Goal: Information Seeking & Learning: Find contact information

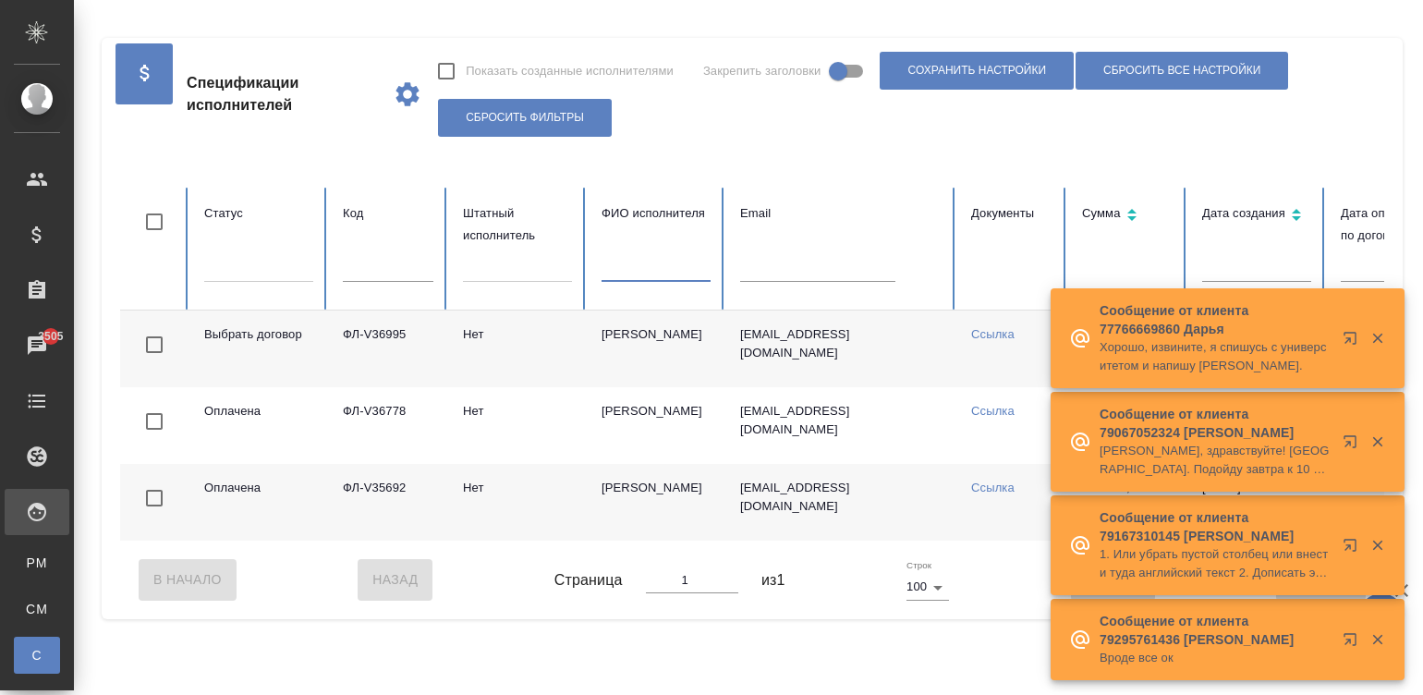
scroll to position [0, 12]
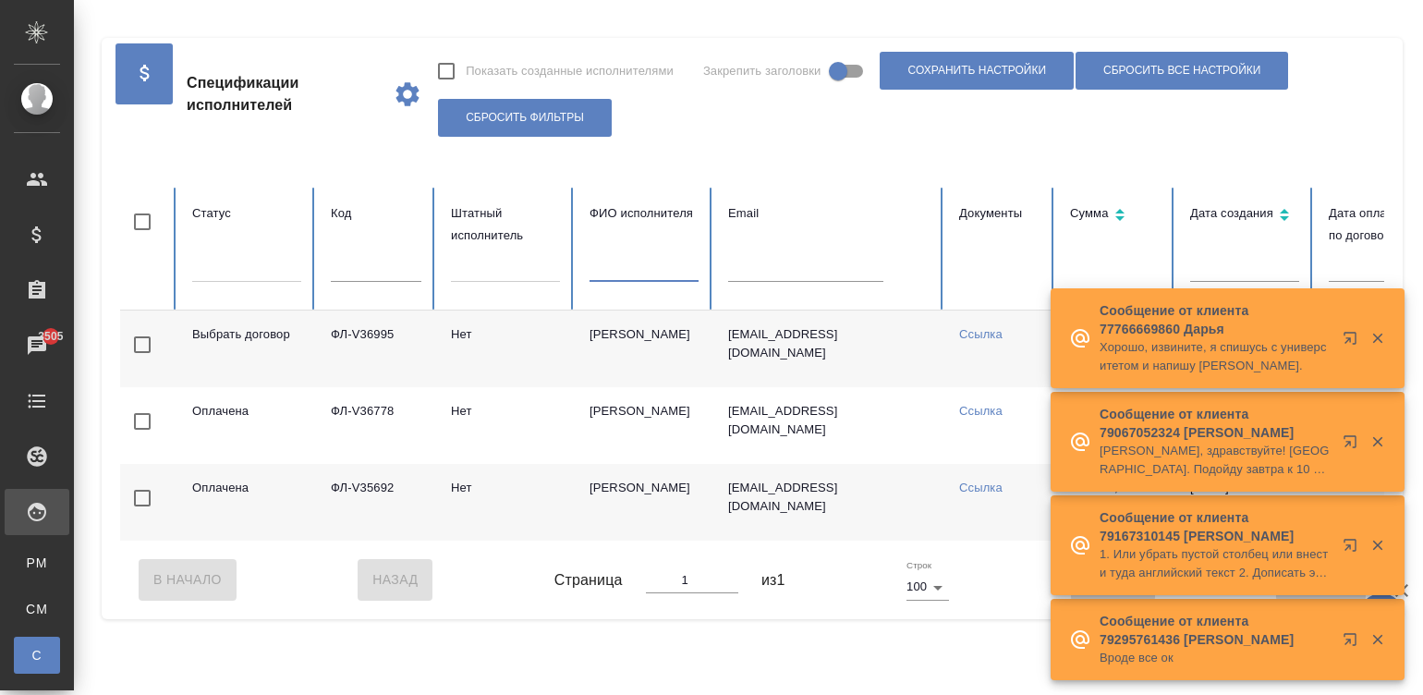
click at [758, 273] on table "Статус Код Штатный исполнитель ФИО исполнителя Email Документы Сумма Дата созда…" at bounding box center [1097, 364] width 1979 height 353
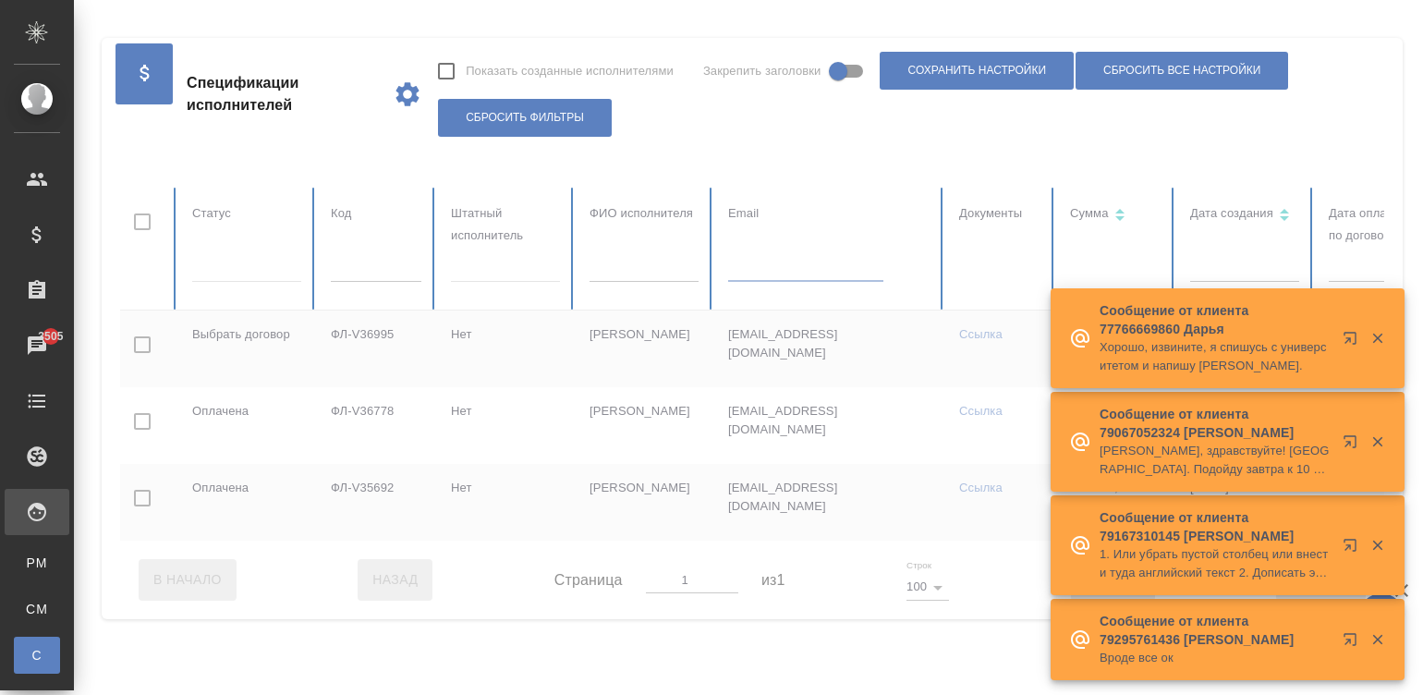
paste input "ekartoyev@mail.ru"
type input "ekartoyev@mail.ru"
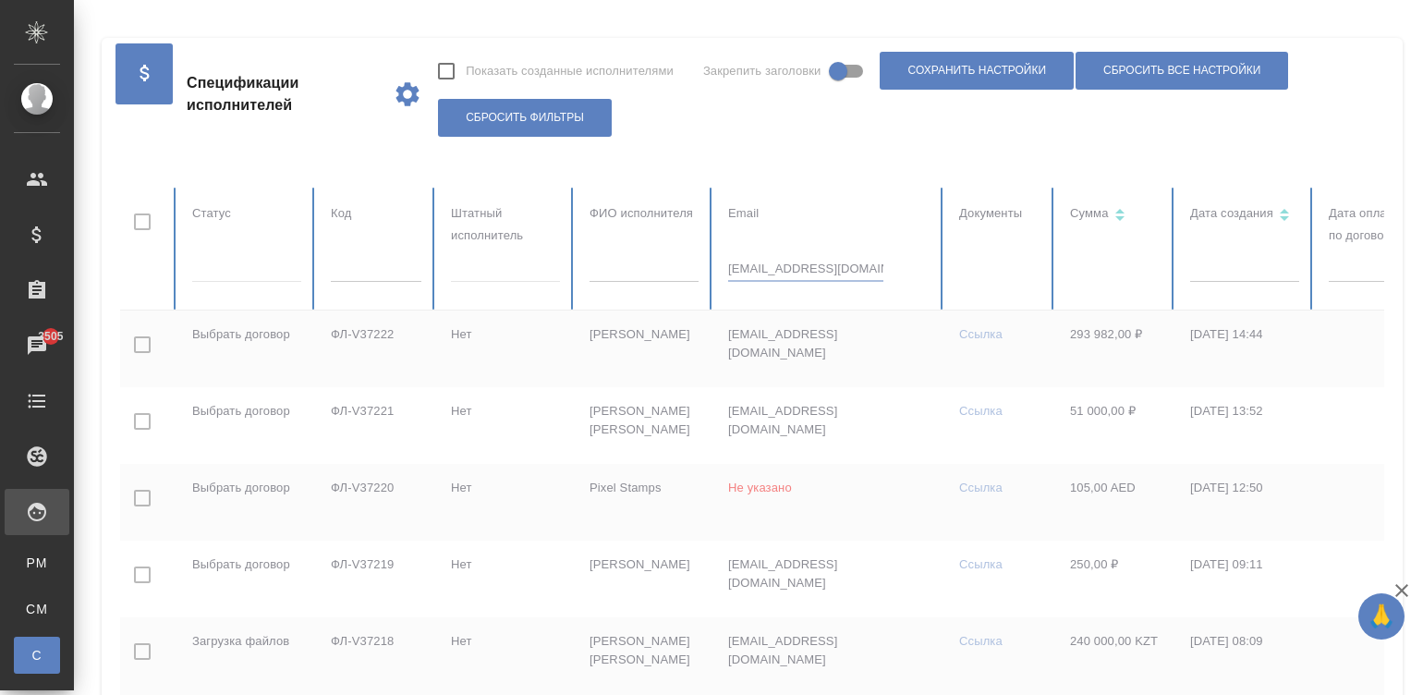
checkbox input "true"
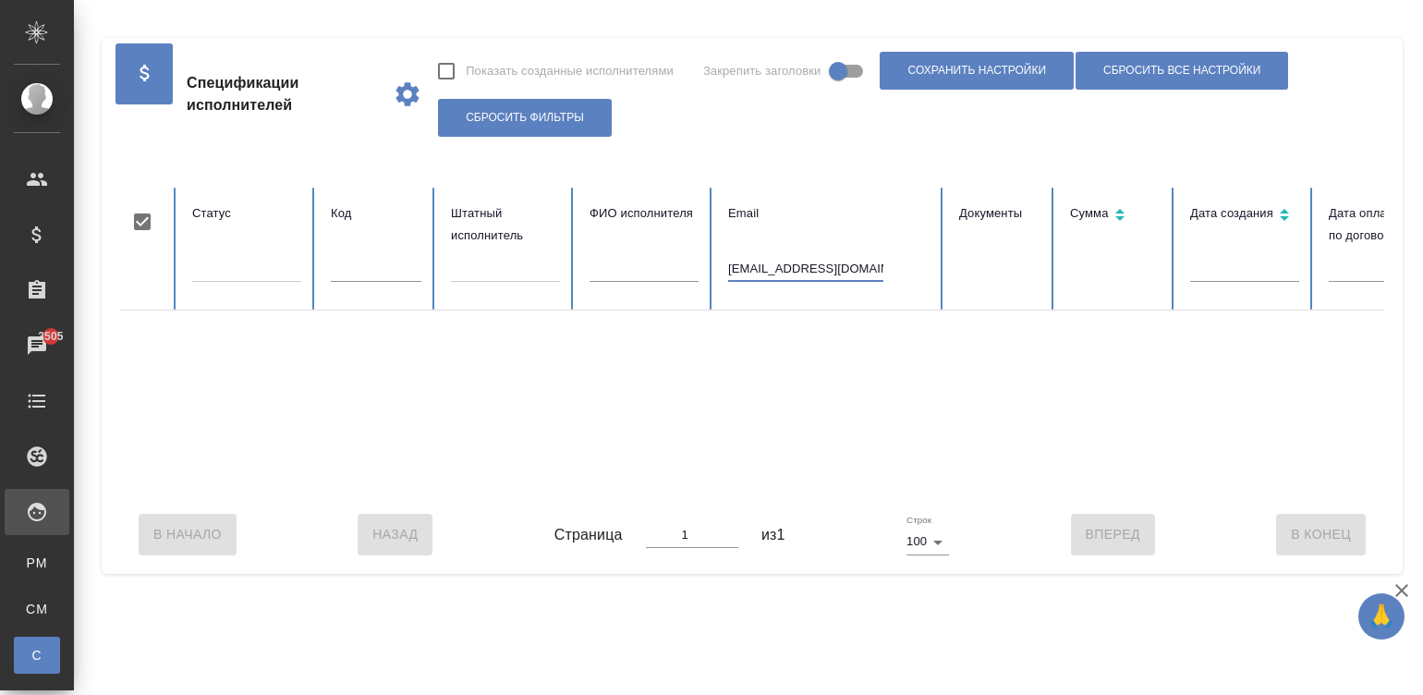
click at [846, 268] on input "ekartoyev@mail.ru" at bounding box center [805, 269] width 155 height 26
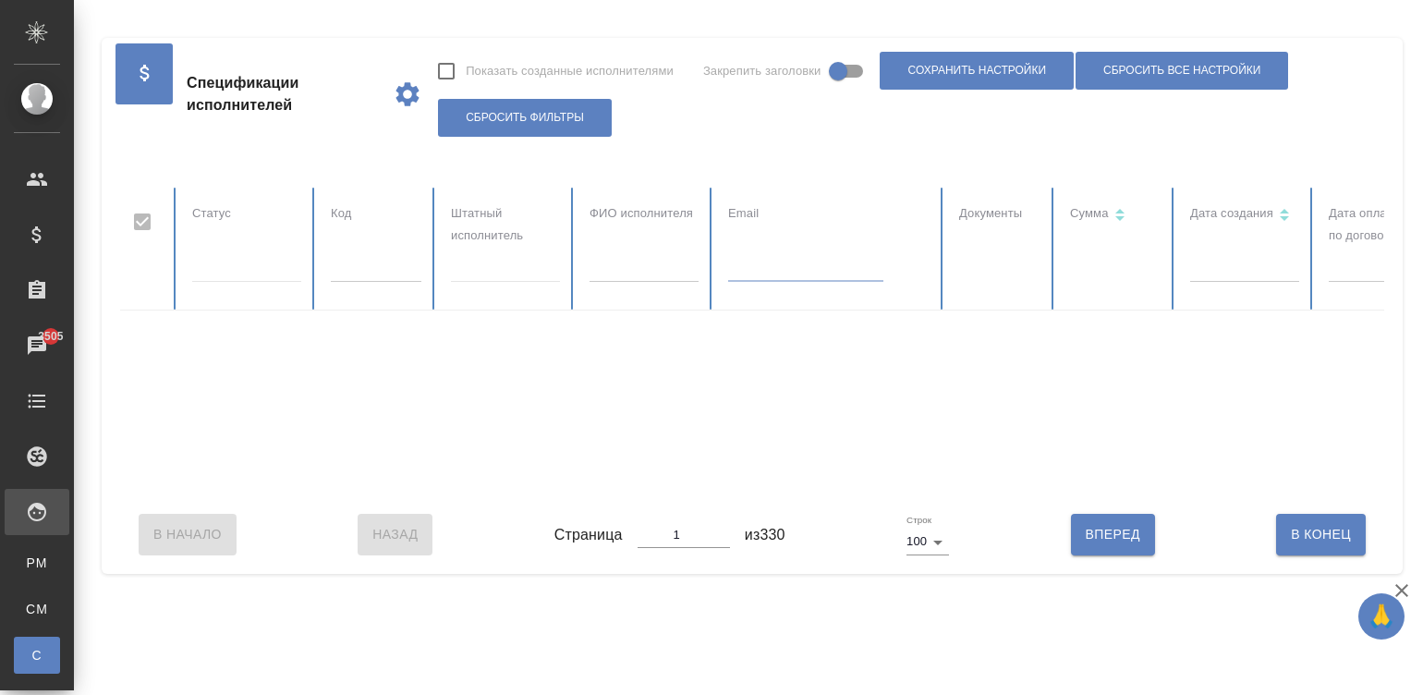
checkbox input "false"
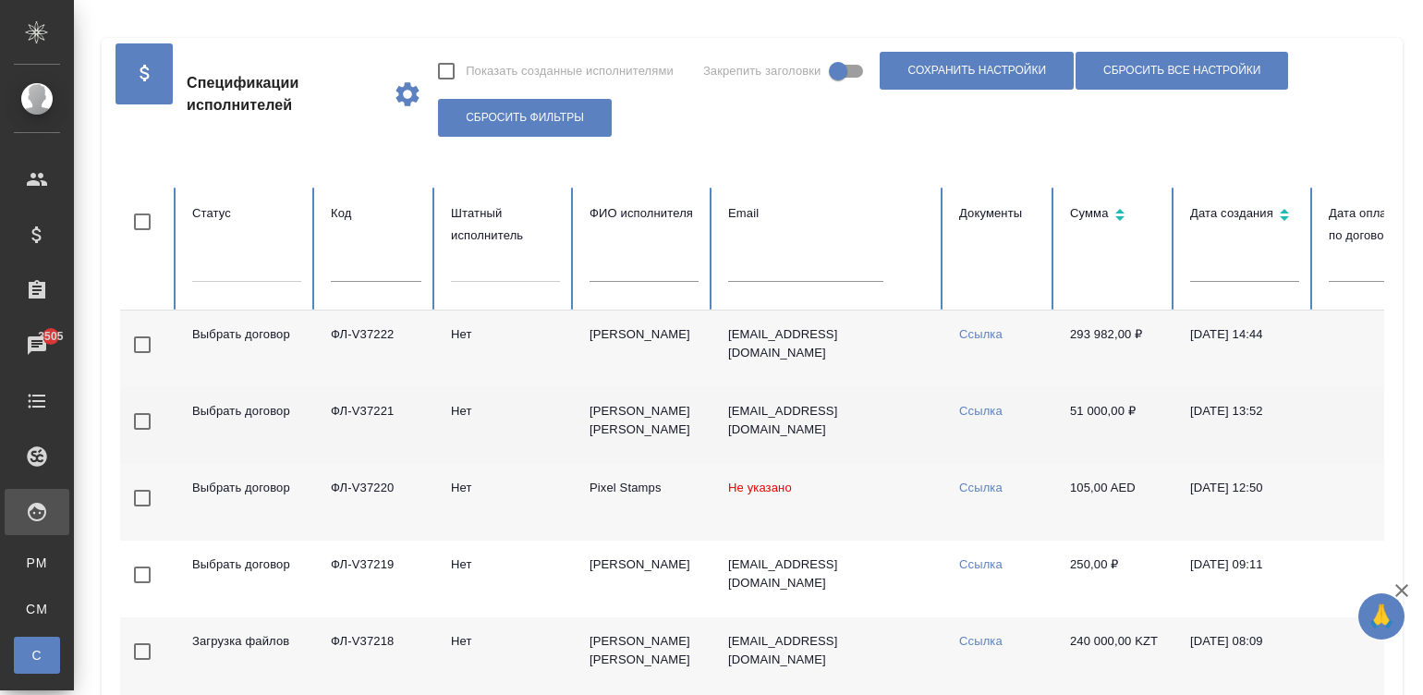
click at [638, 420] on td "Картоев Евгений" at bounding box center [644, 425] width 139 height 77
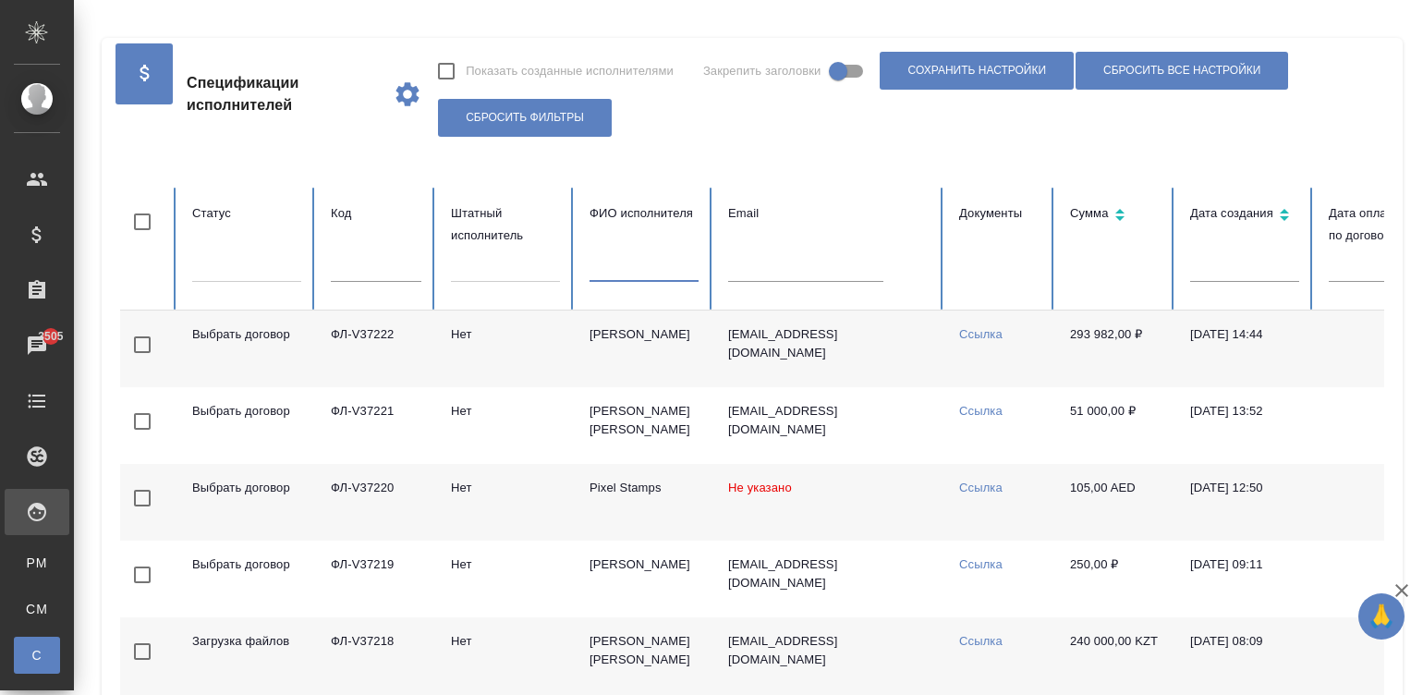
click at [642, 262] on input "text" at bounding box center [644, 269] width 109 height 26
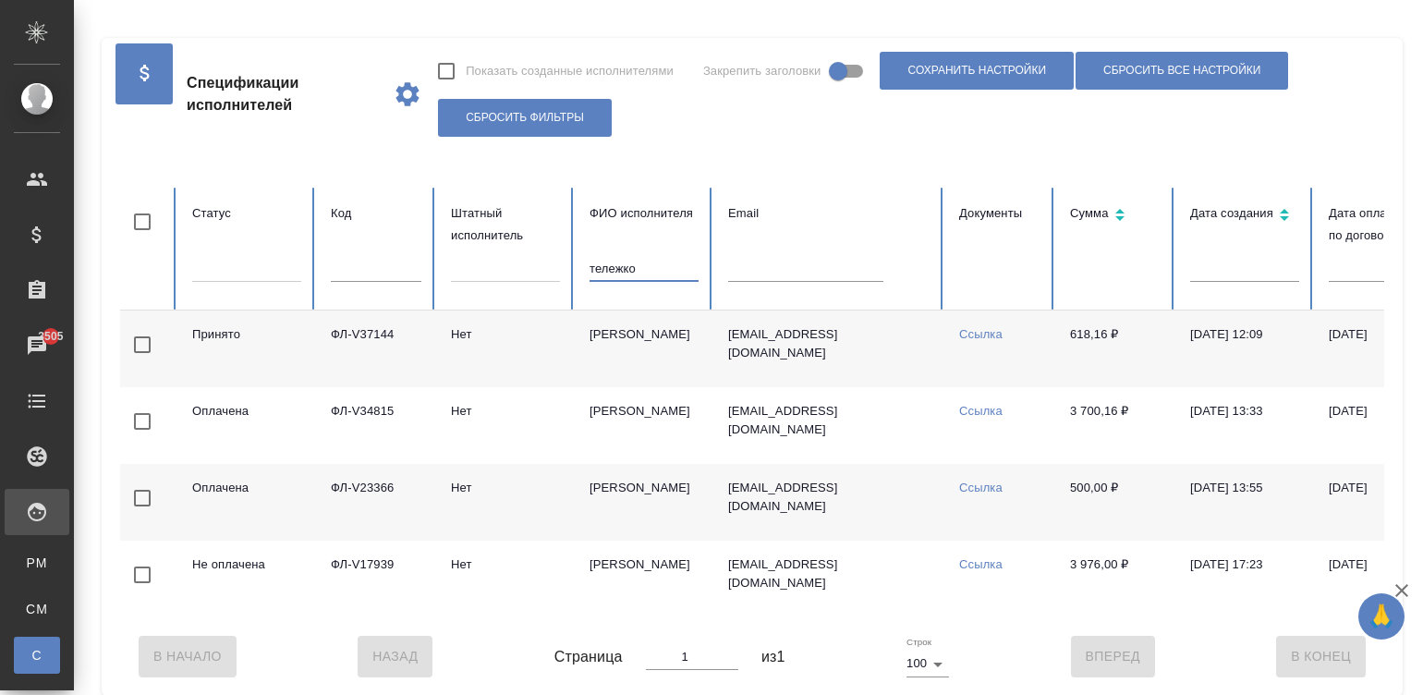
click at [612, 261] on input "тележко" at bounding box center [644, 269] width 109 height 26
type input "кубурович"
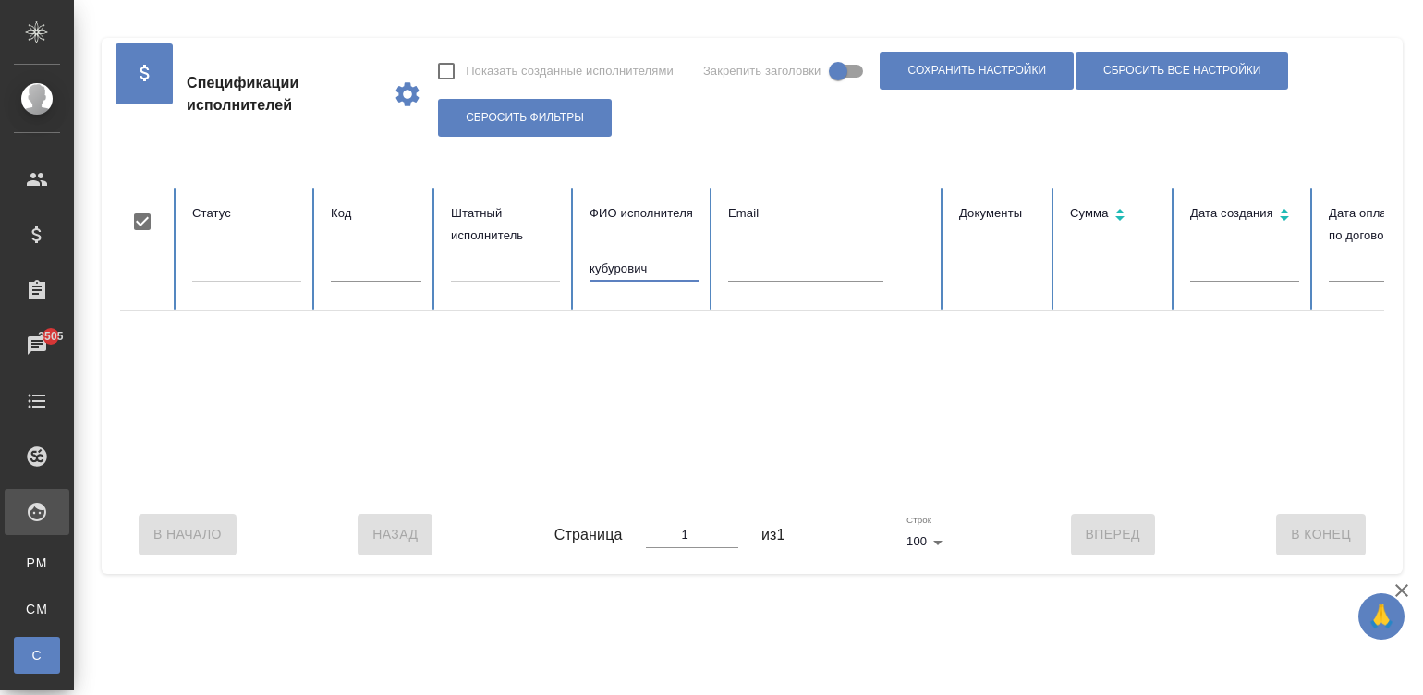
checkbox input "true"
click at [643, 268] on input "кубурович" at bounding box center [644, 269] width 109 height 26
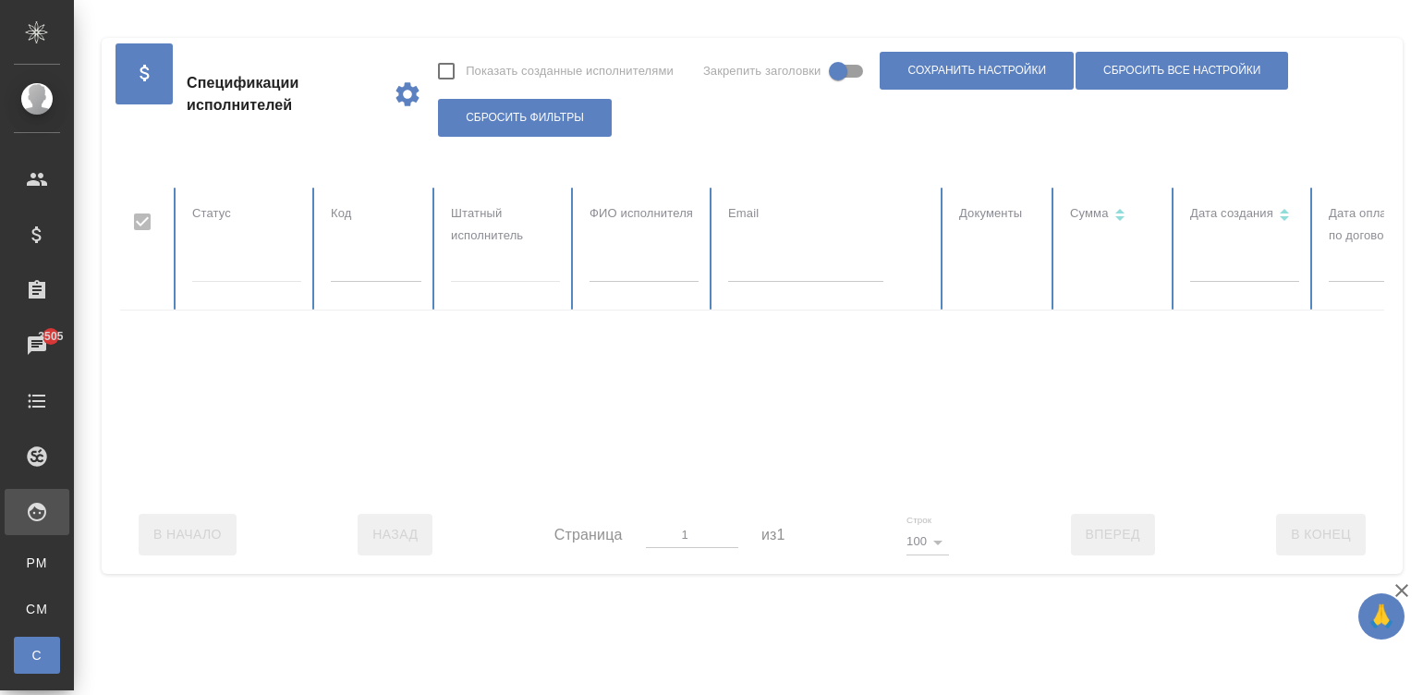
checkbox input "false"
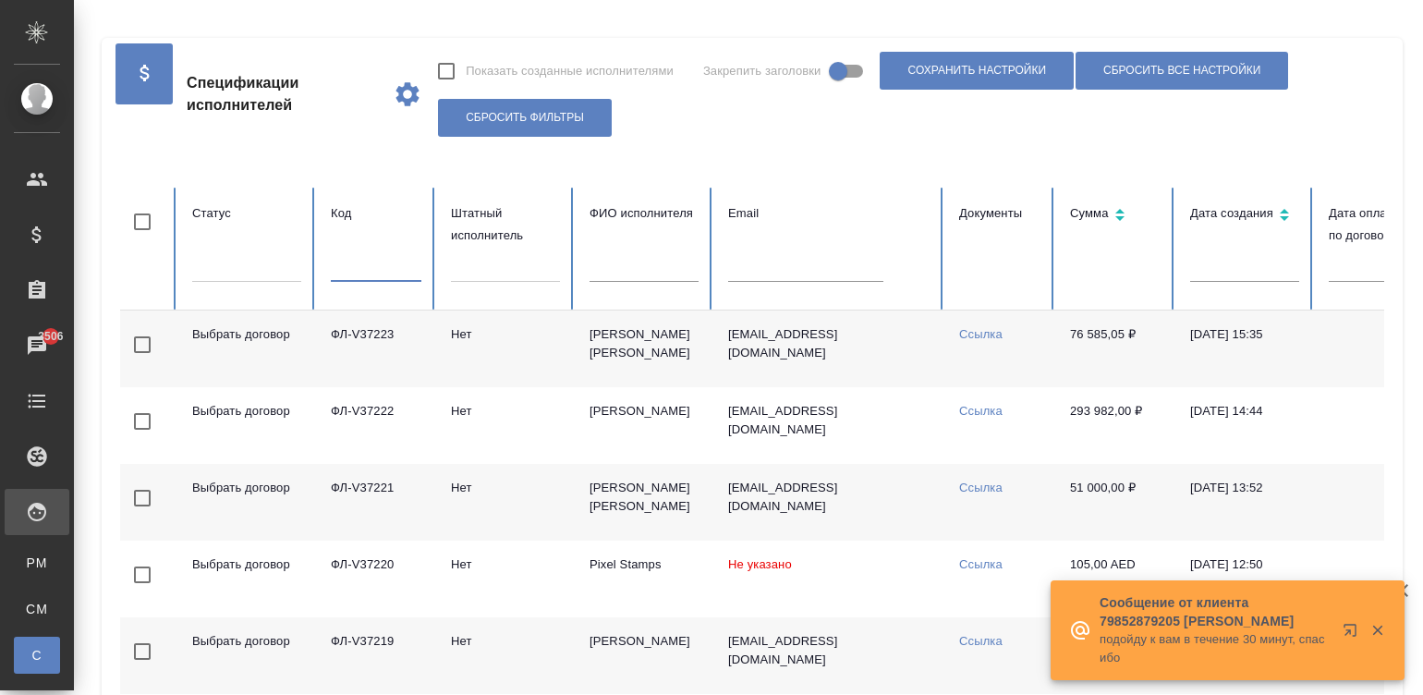
click at [347, 274] on input "text" at bounding box center [376, 269] width 91 height 26
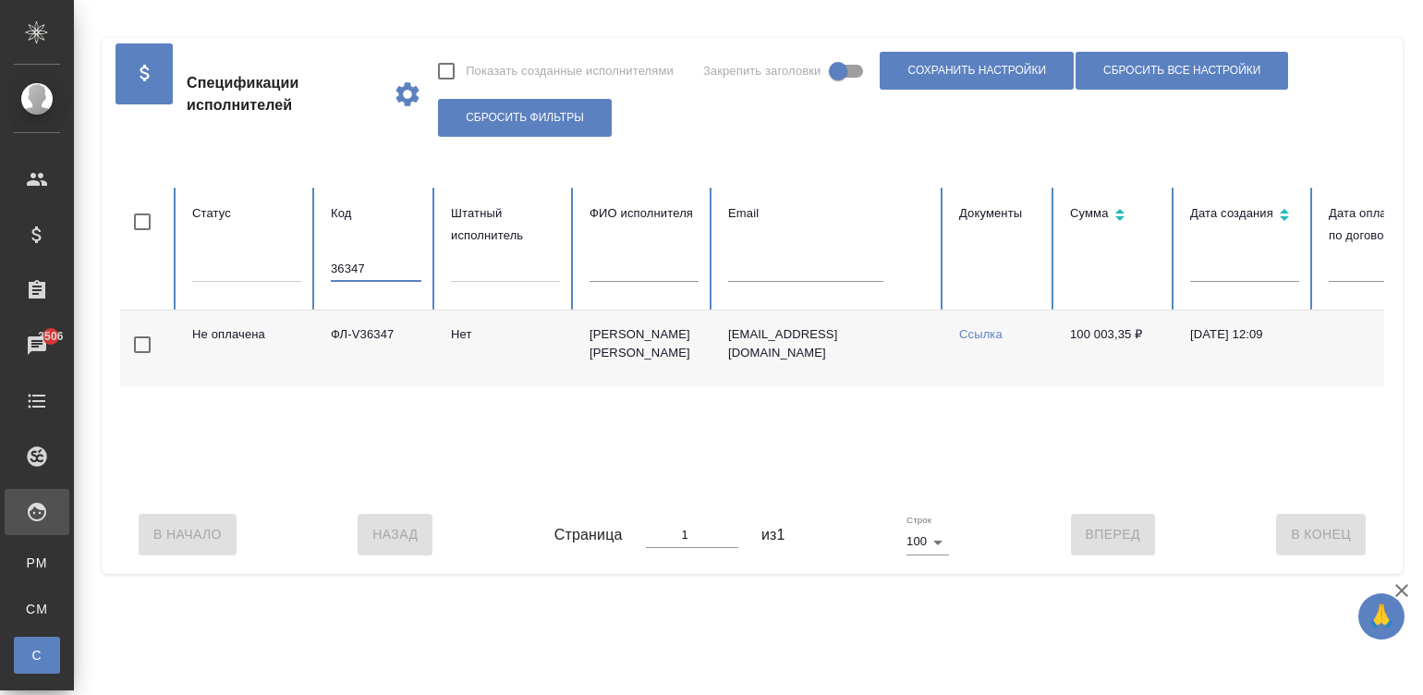
type input "36347"
drag, startPoint x: 1057, startPoint y: 330, endPoint x: 1132, endPoint y: 331, distance: 74.9
click at [1132, 331] on td "100 003,35 ₽" at bounding box center [1115, 349] width 120 height 77
copy td "100 003,35"
click at [530, 347] on td "Нет" at bounding box center [505, 349] width 139 height 77
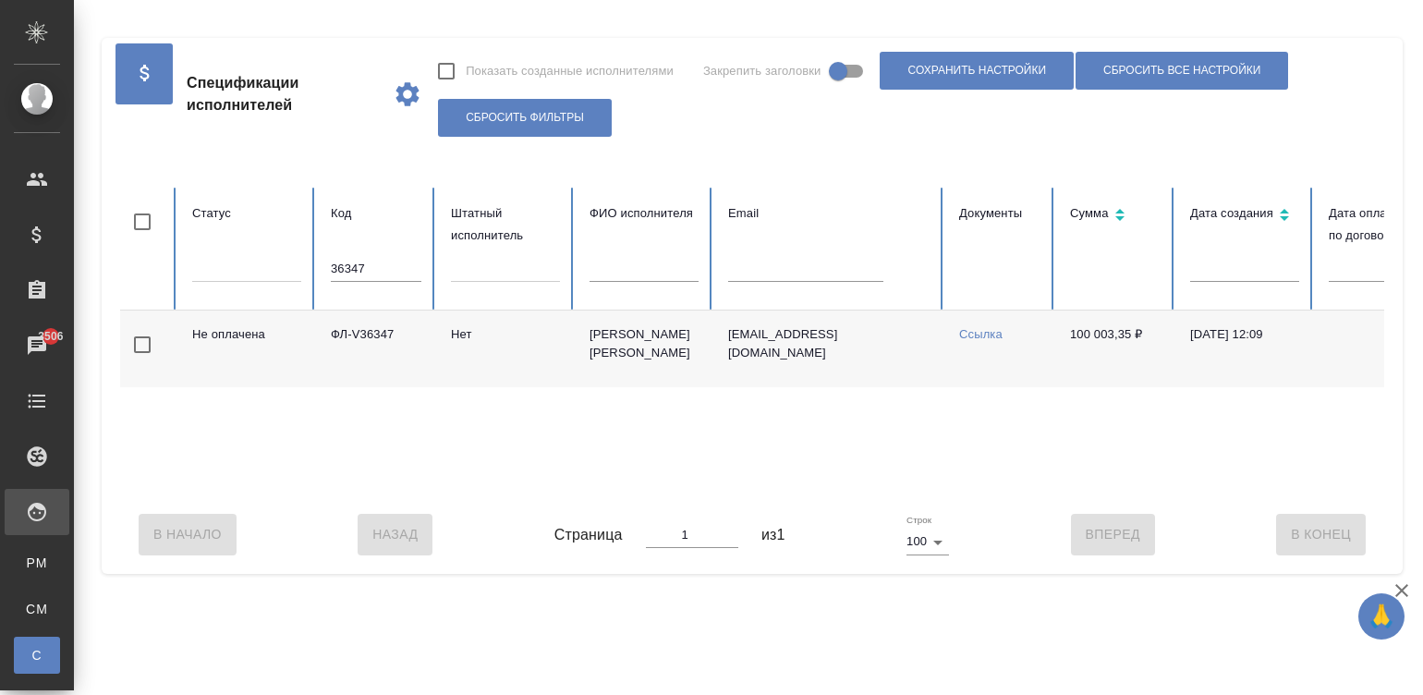
click at [530, 347] on td "Нет" at bounding box center [505, 349] width 139 height 77
click at [389, 265] on input "36347" at bounding box center [376, 269] width 91 height 26
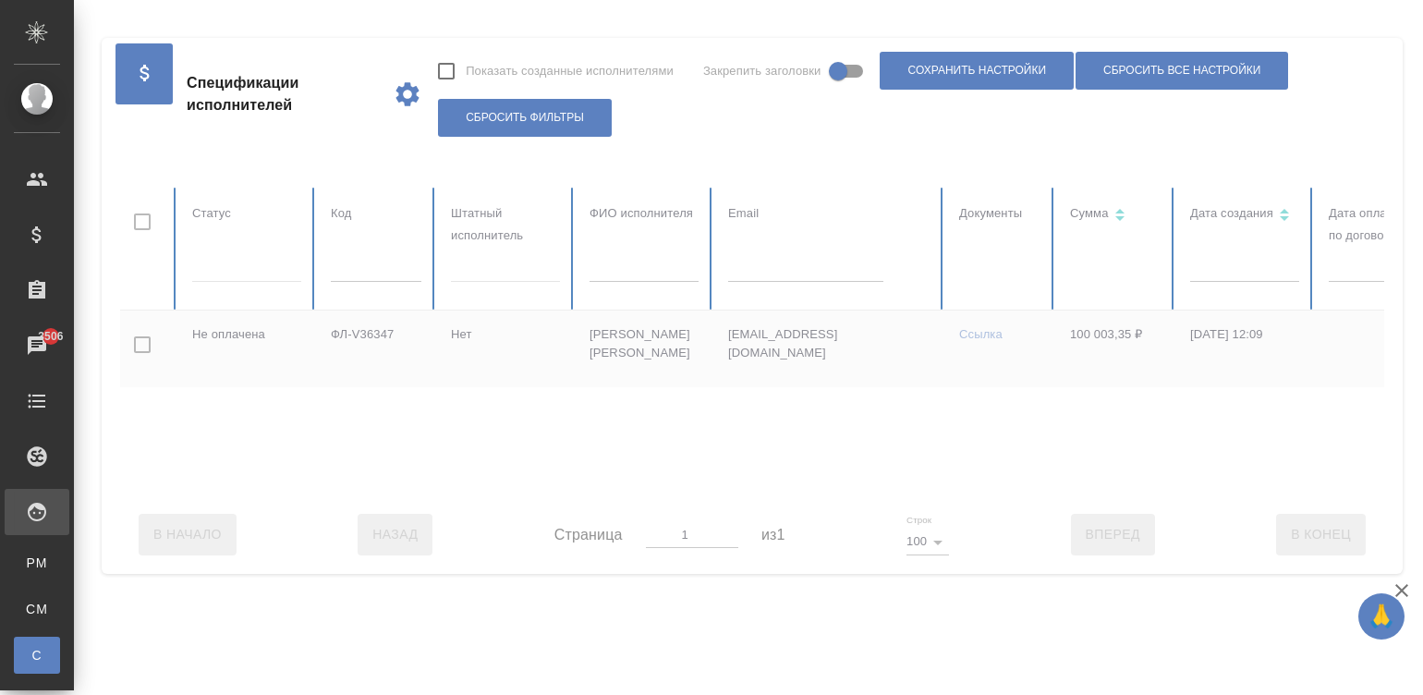
click at [656, 268] on div at bounding box center [1097, 342] width 1979 height 308
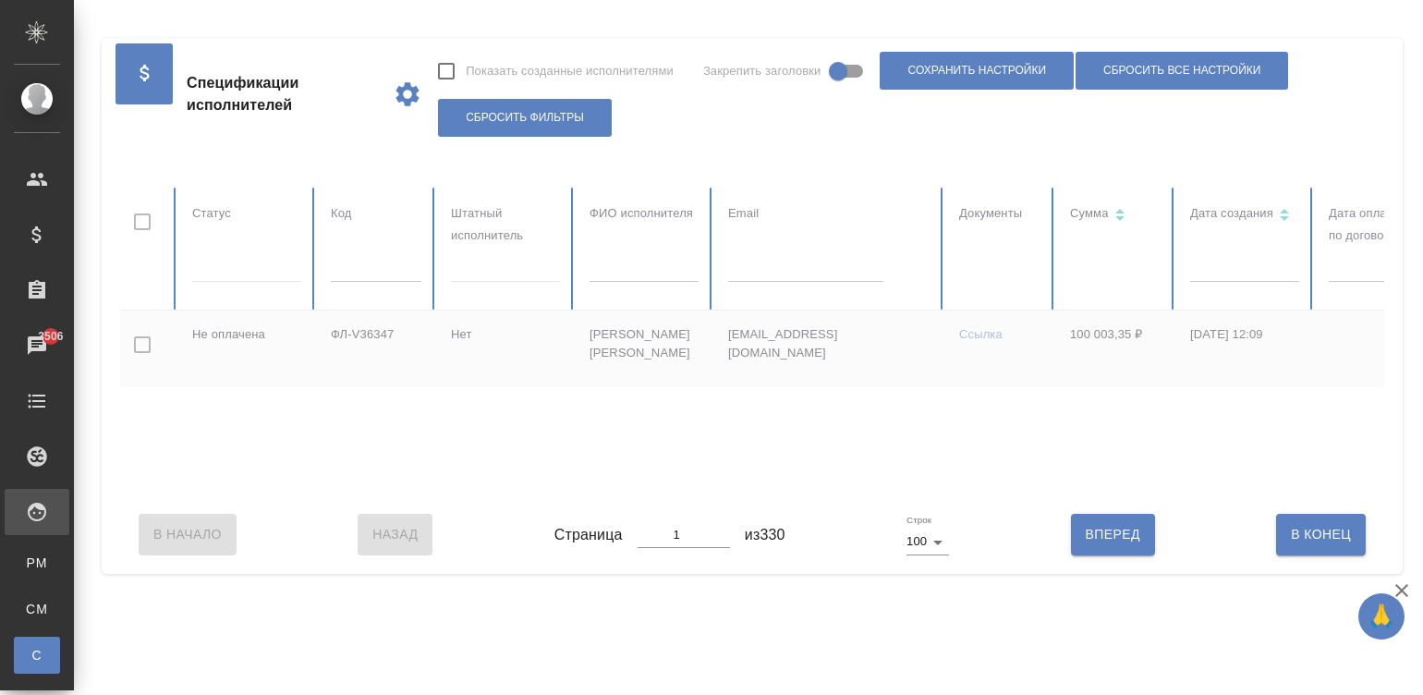
click at [656, 268] on input "text" at bounding box center [644, 269] width 109 height 26
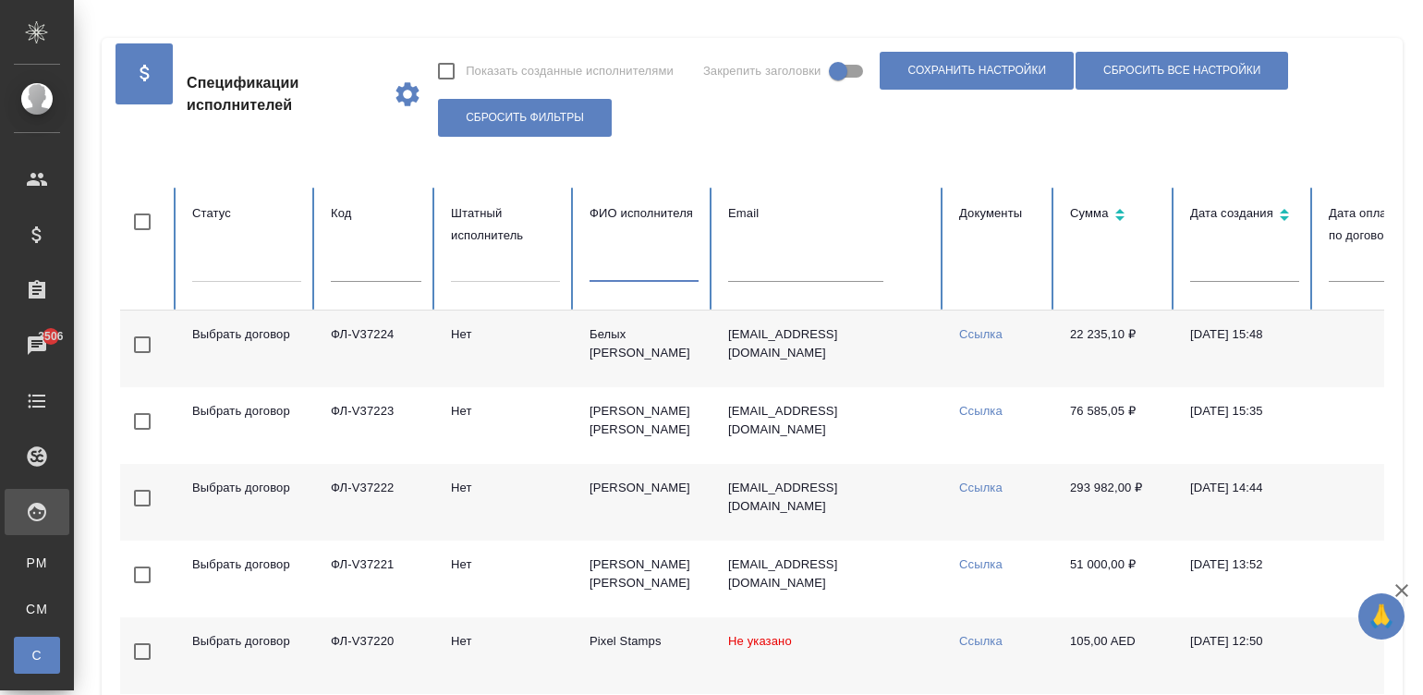
click at [656, 268] on input "text" at bounding box center [644, 269] width 109 height 26
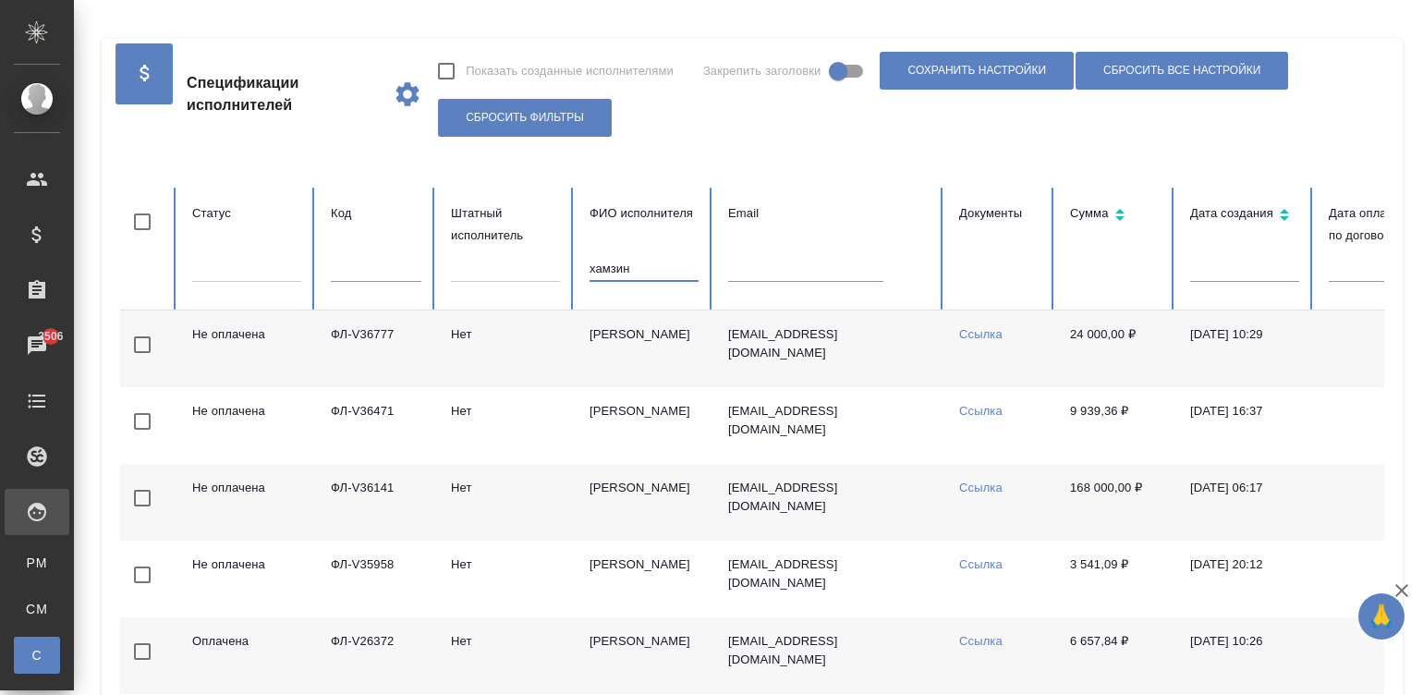
click at [549, 481] on td "Нет" at bounding box center [505, 502] width 139 height 77
click at [634, 268] on input "хамзин" at bounding box center [644, 269] width 109 height 26
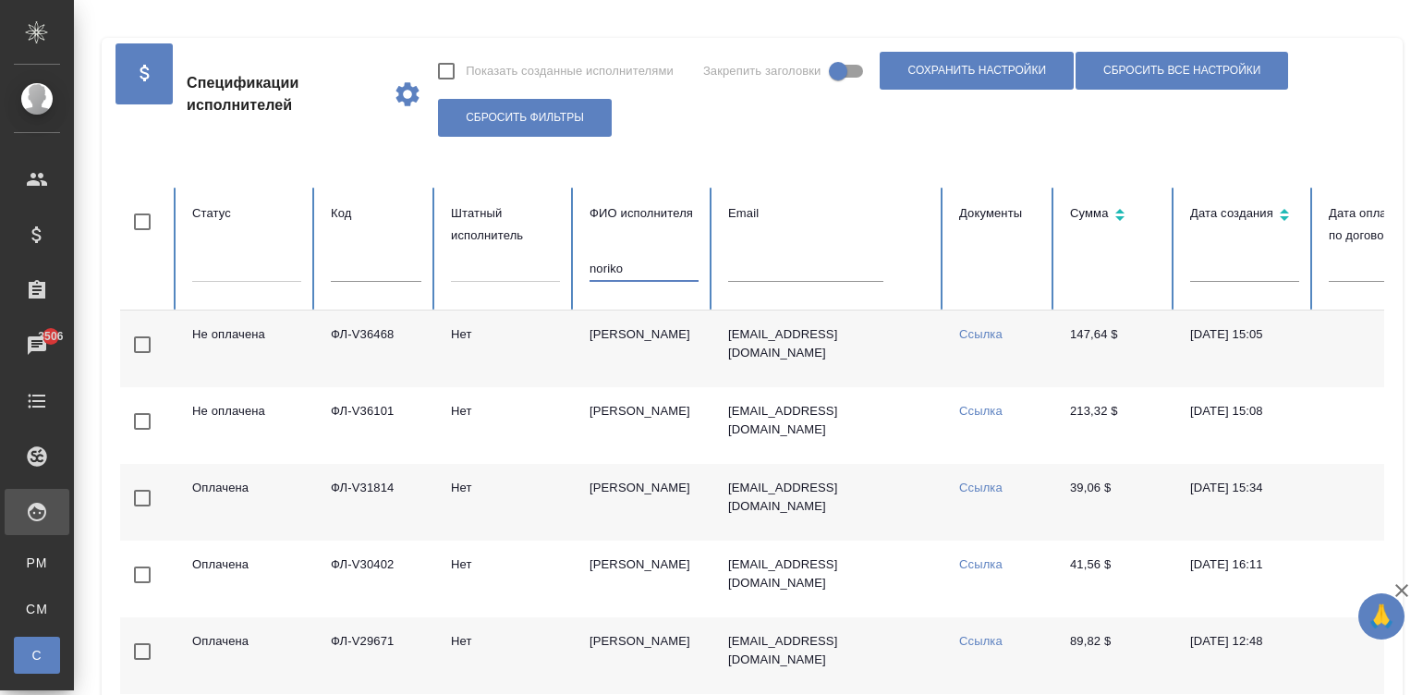
type input "noriko"
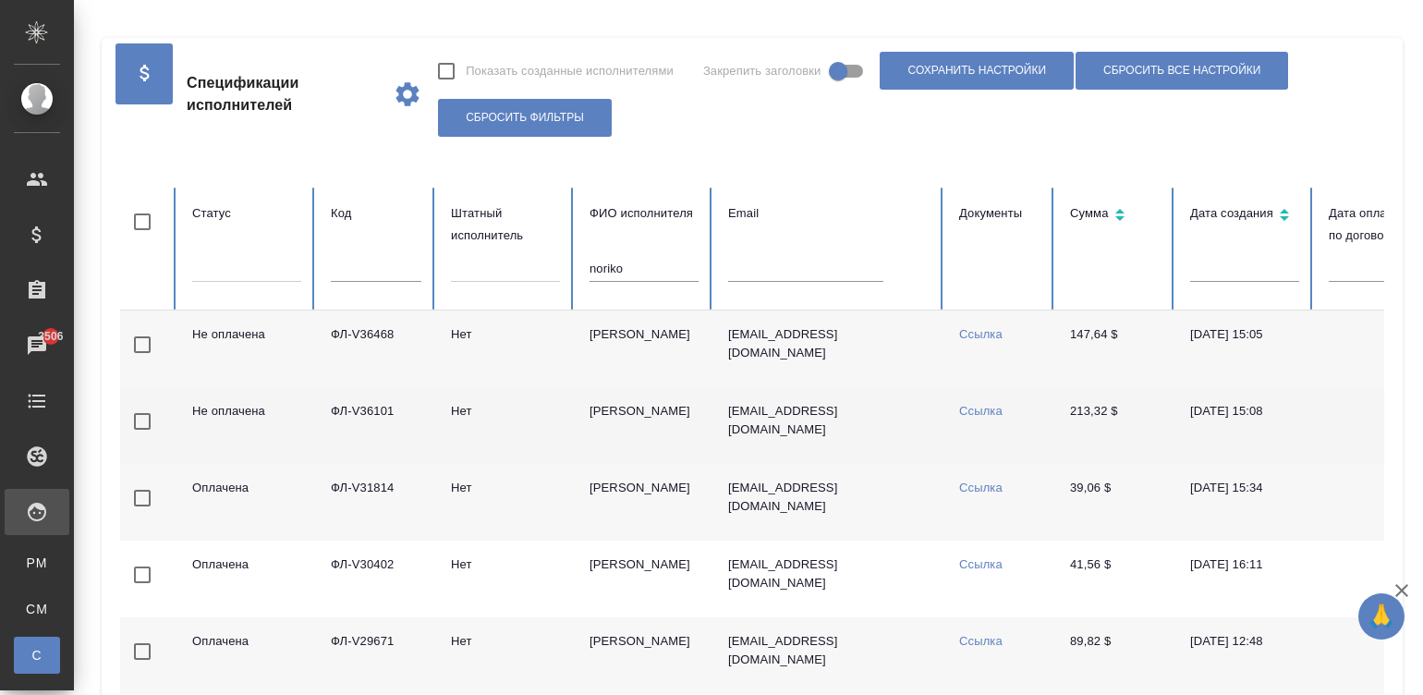
click at [620, 431] on td "Shishido Noriko" at bounding box center [644, 425] width 139 height 77
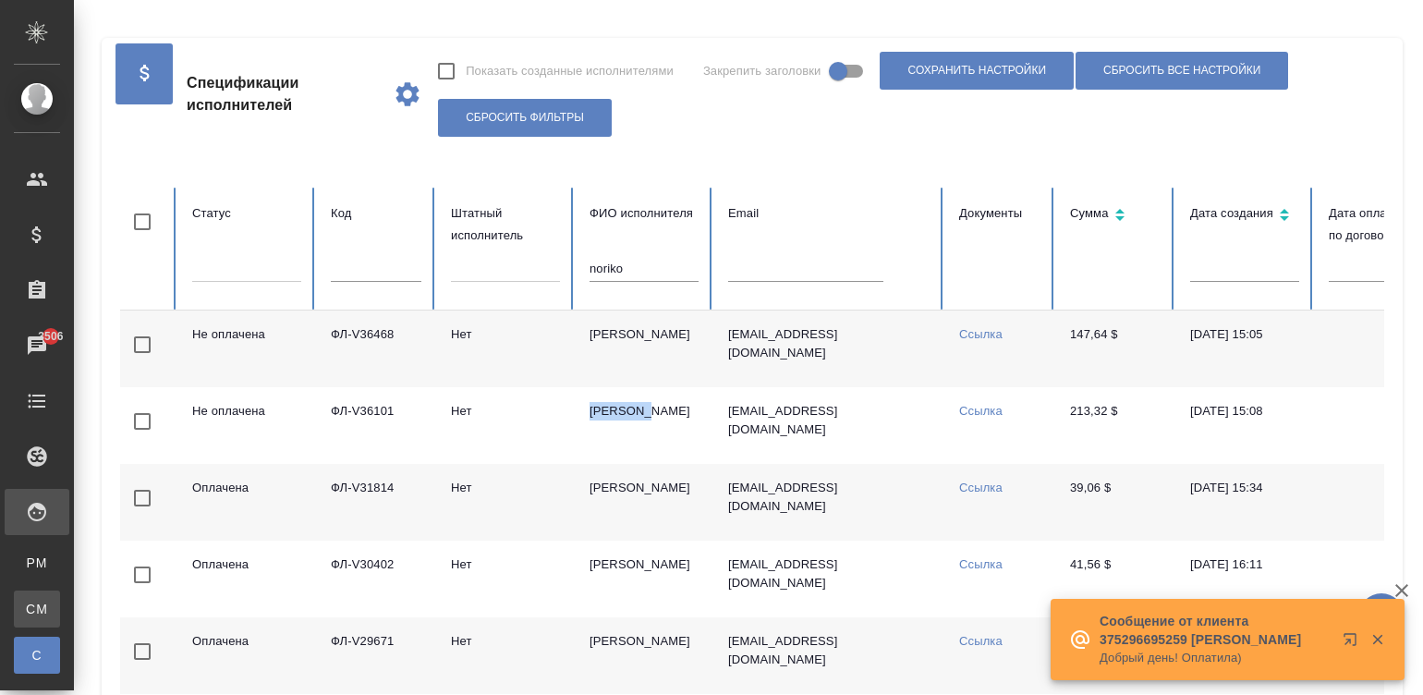
click at [28, 604] on div "Для CM/VM" at bounding box center [14, 609] width 28 height 18
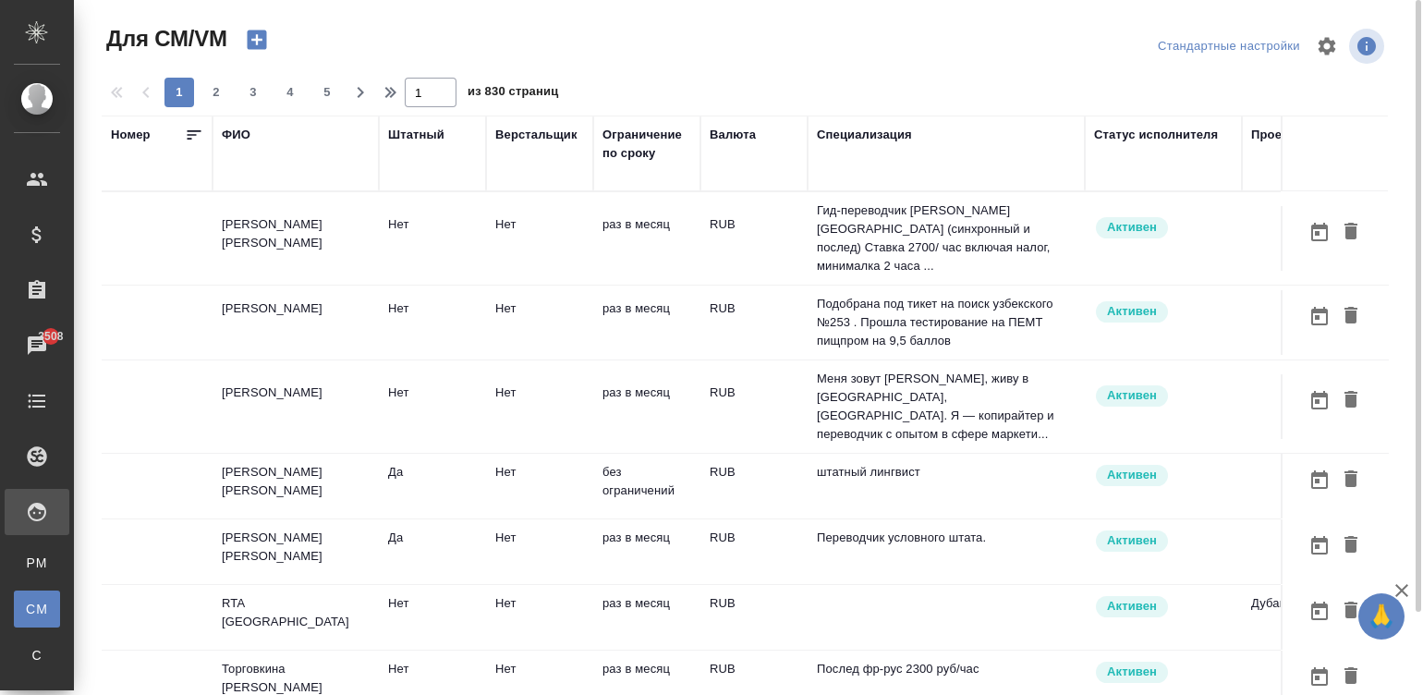
click at [744, 237] on td "RUB" at bounding box center [753, 238] width 107 height 65
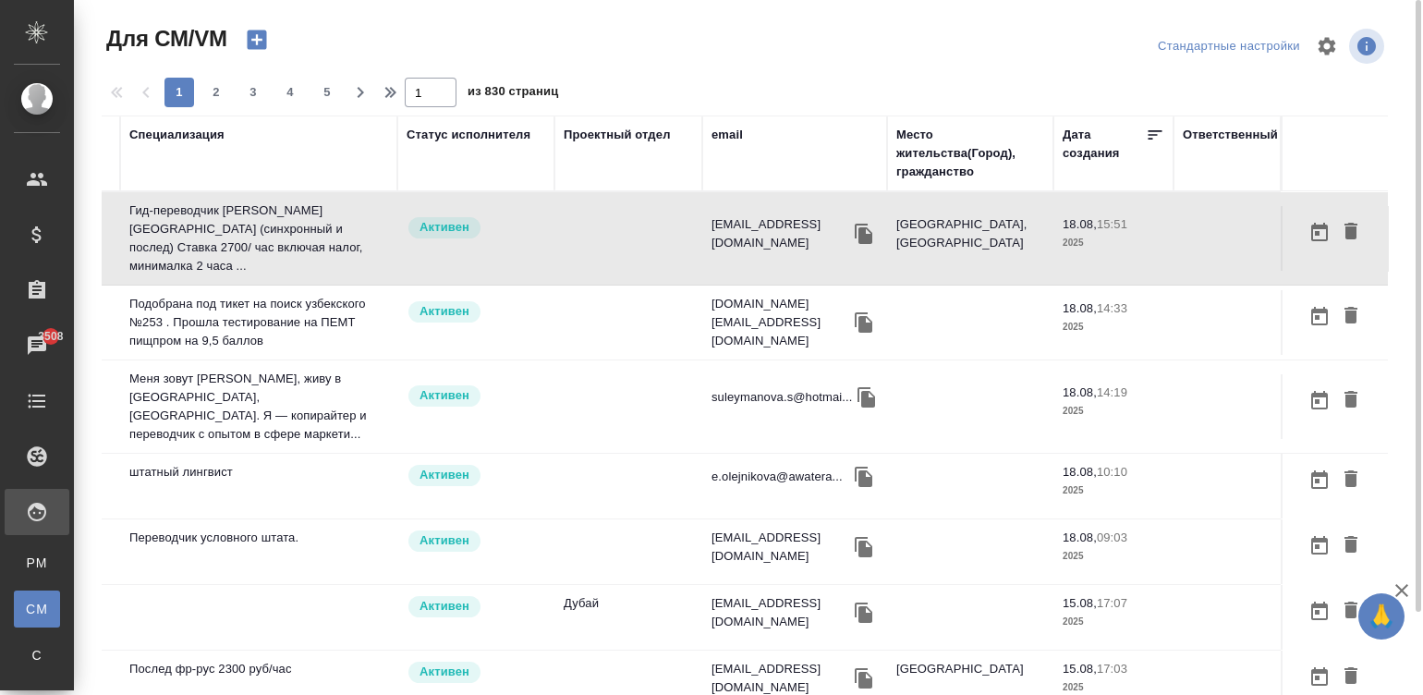
scroll to position [0, 705]
click at [719, 127] on div "email" at bounding box center [727, 135] width 31 height 18
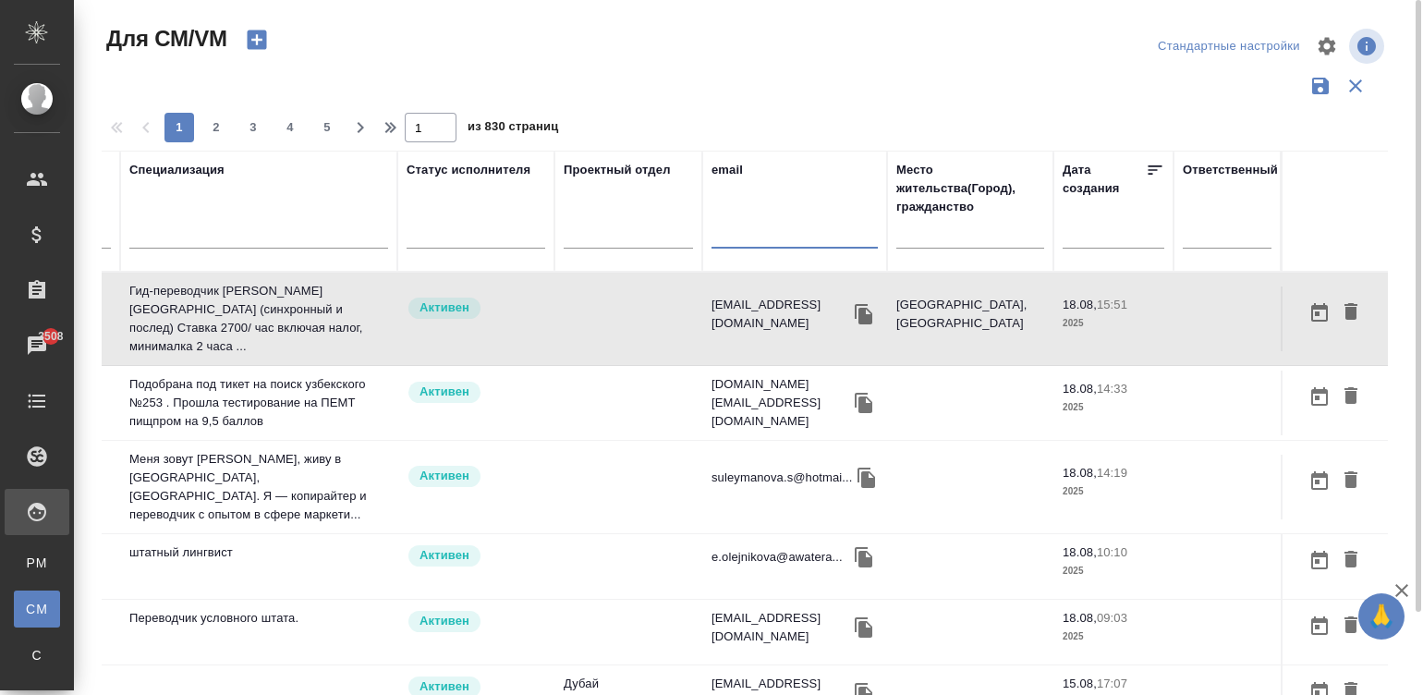
click at [750, 237] on input "text" at bounding box center [795, 236] width 166 height 23
paste input "natalia.demchenko@gmail.com"
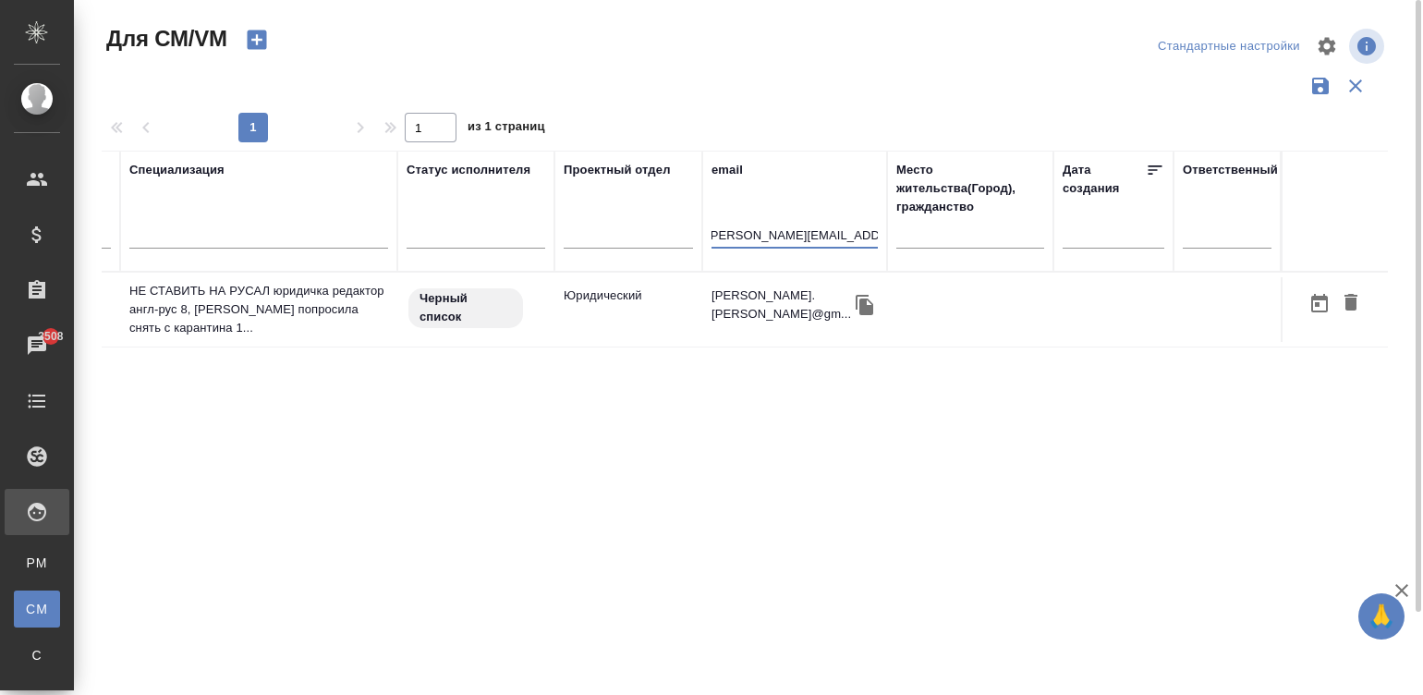
scroll to position [0, 688]
type input "natalia.demchenko@gmail.com"
click at [570, 307] on td "Юридический" at bounding box center [628, 309] width 148 height 65
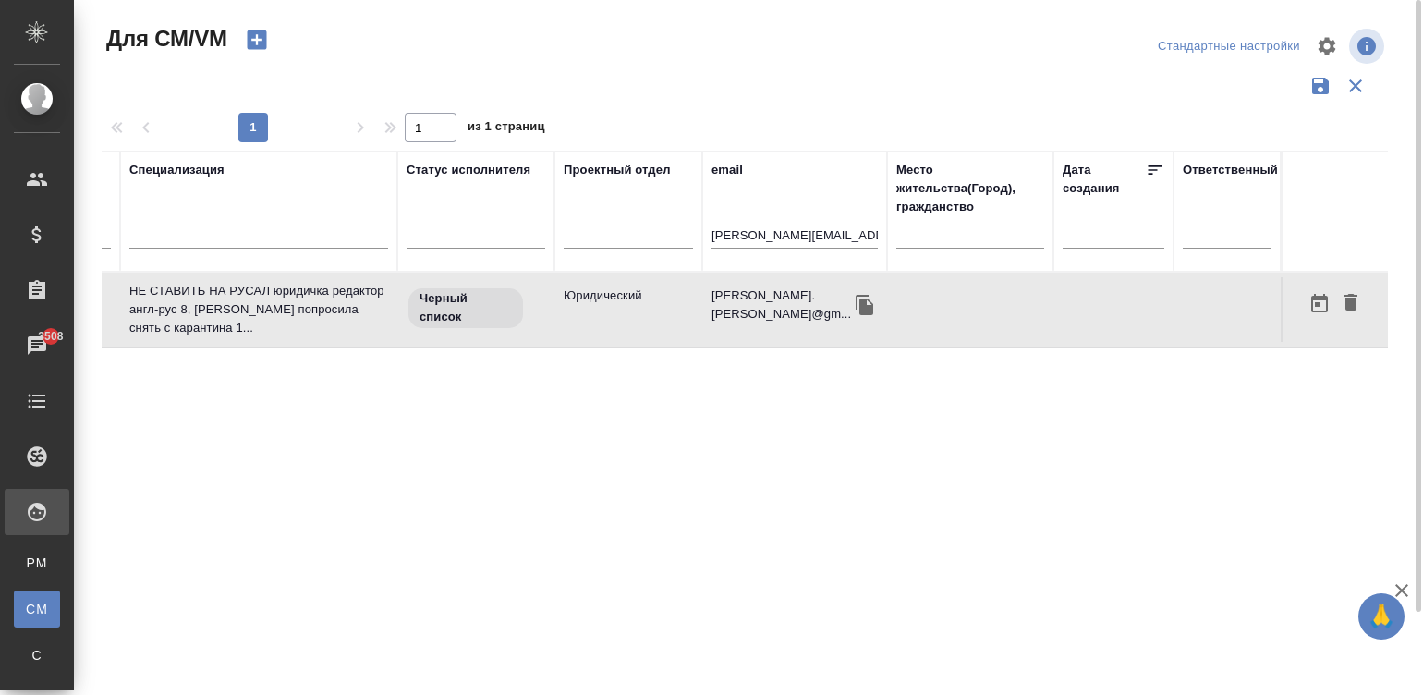
click at [570, 307] on td "Юридический" at bounding box center [628, 309] width 148 height 65
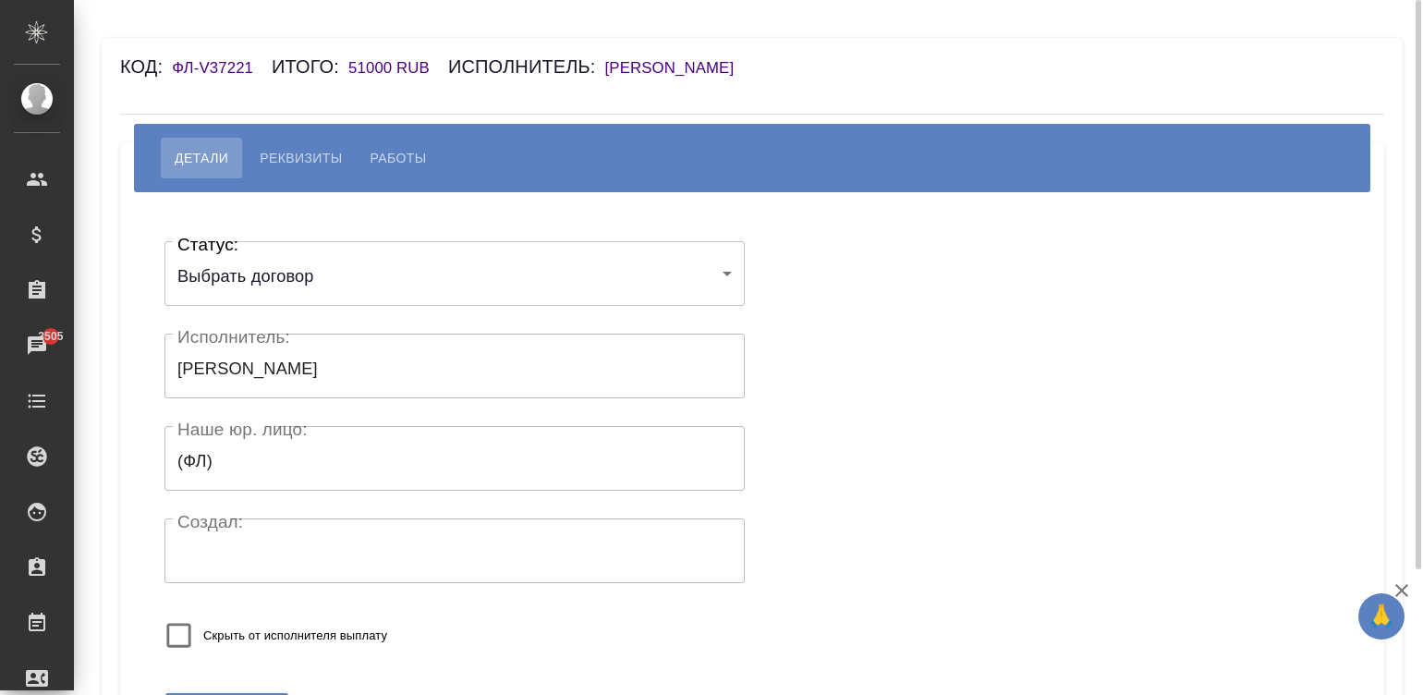
click at [680, 67] on h6 "[PERSON_NAME]" at bounding box center [679, 68] width 148 height 18
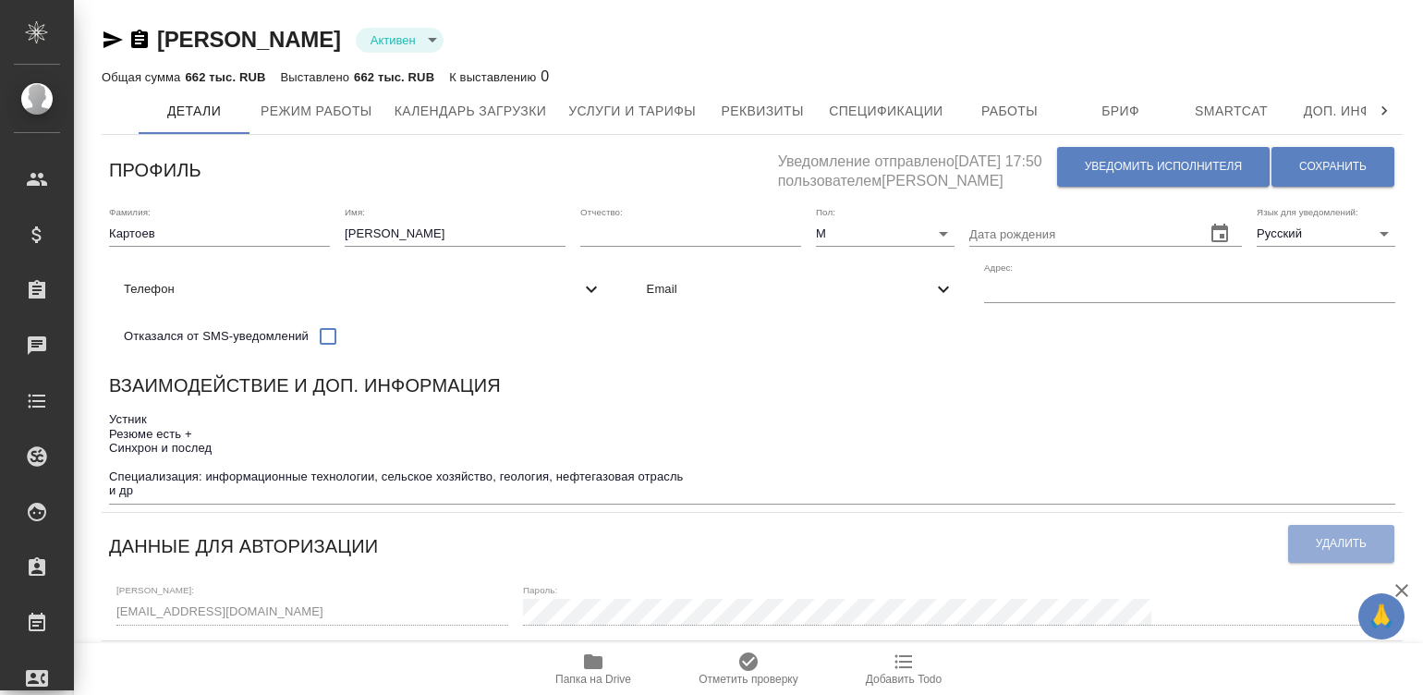
click at [806, 397] on div "Взаимодействие и доп. информация" at bounding box center [752, 389] width 1286 height 36
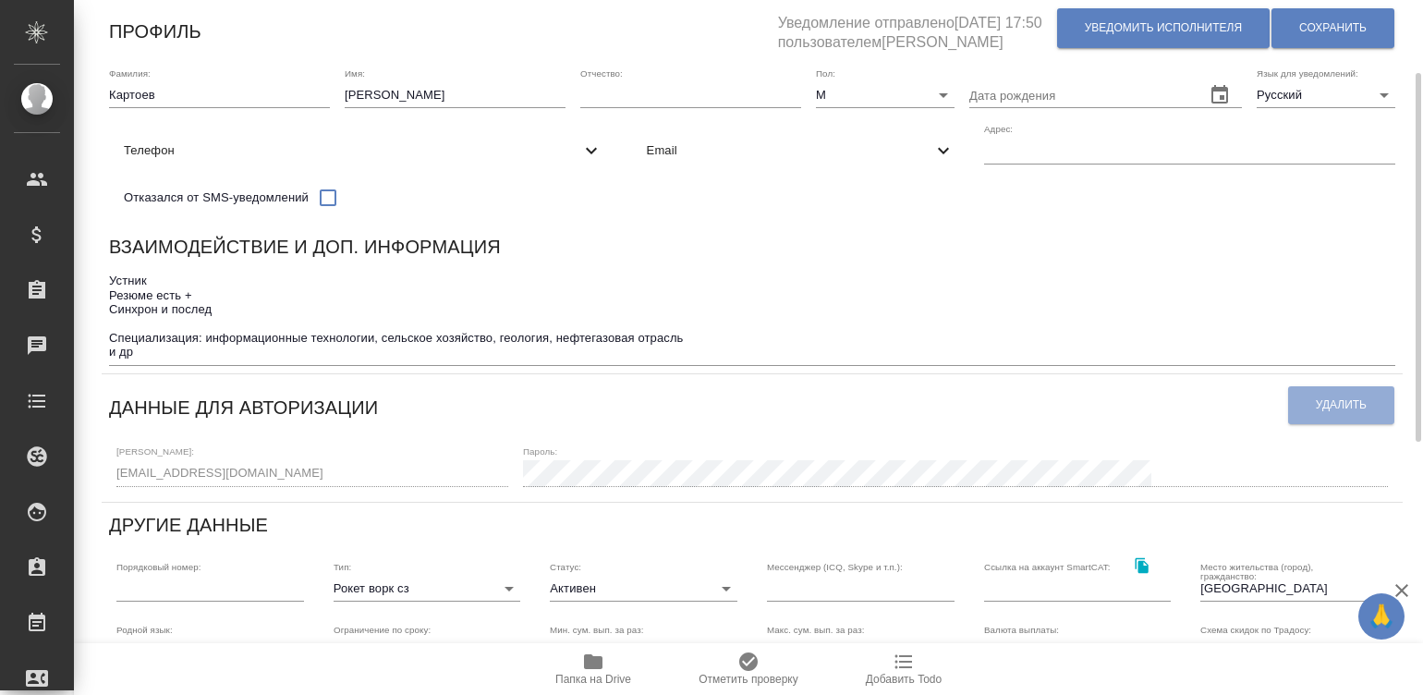
scroll to position [110, 0]
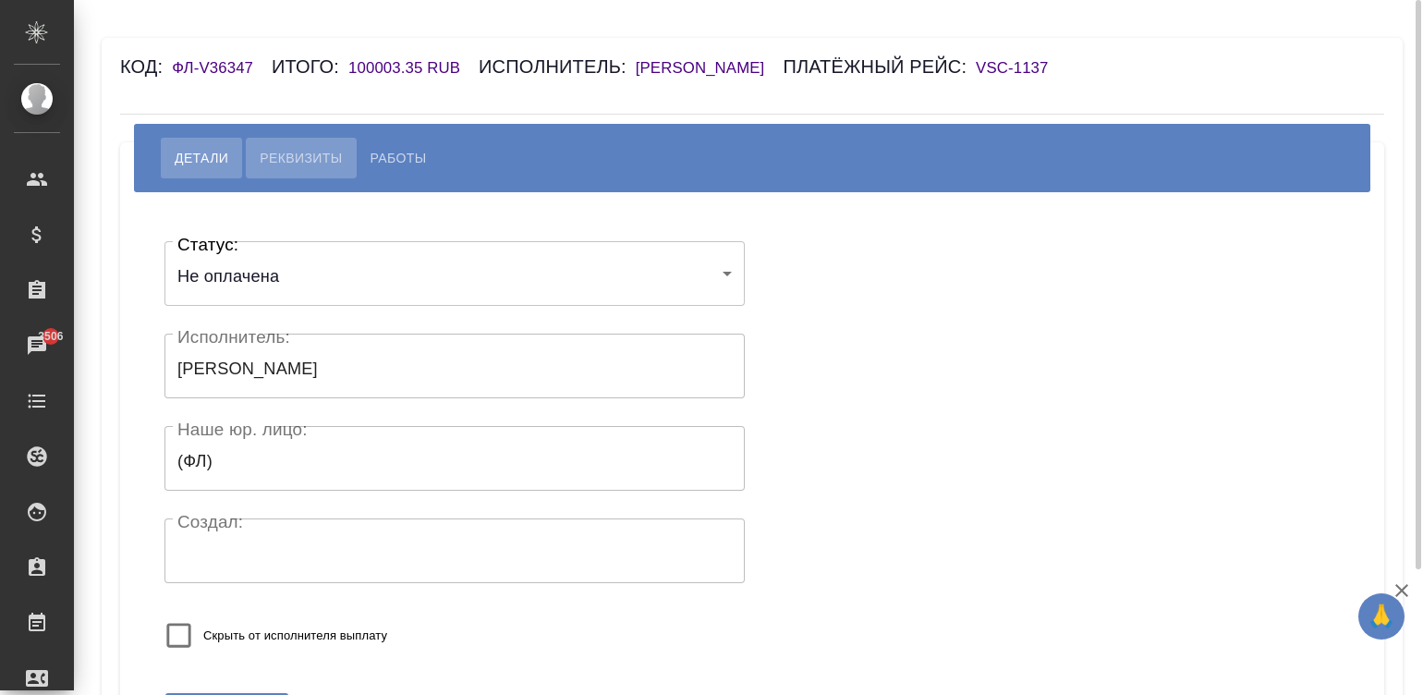
click at [304, 155] on span "Реквизиты" at bounding box center [301, 158] width 82 height 22
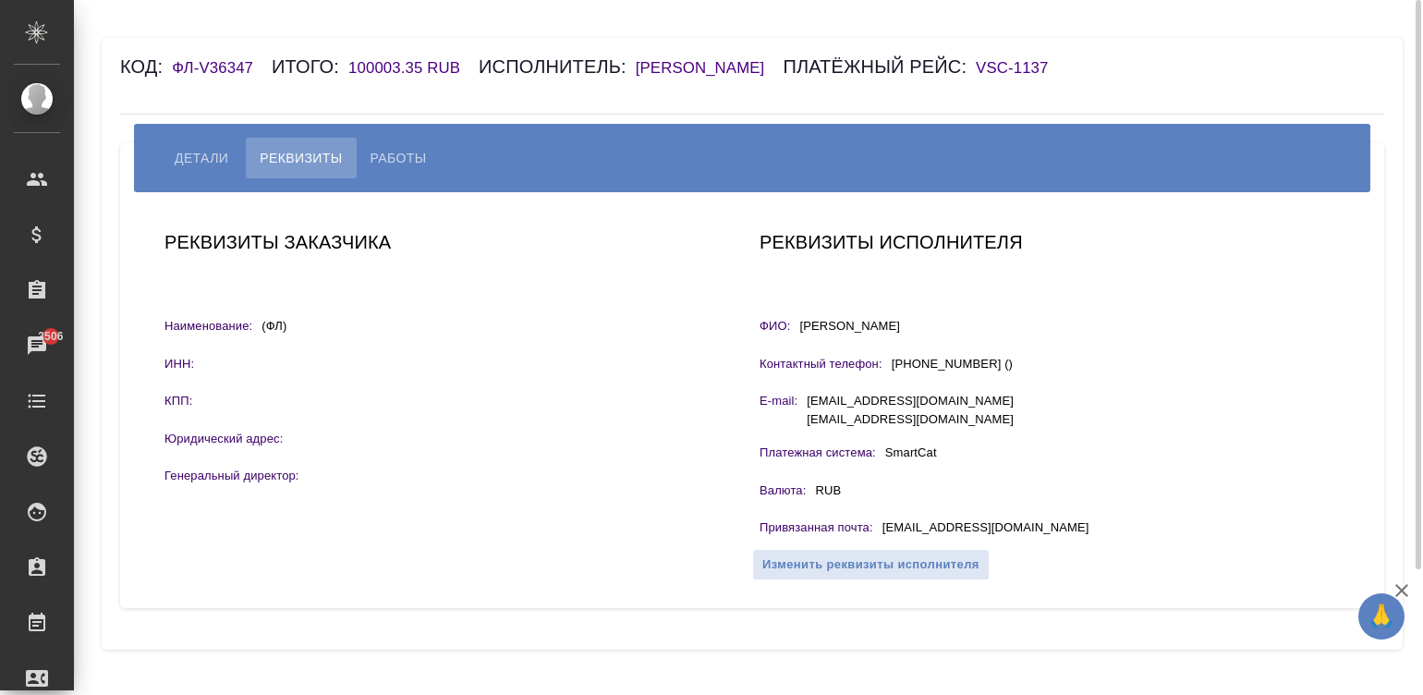
click at [716, 60] on h6 "Денисова Елена" at bounding box center [710, 68] width 148 height 18
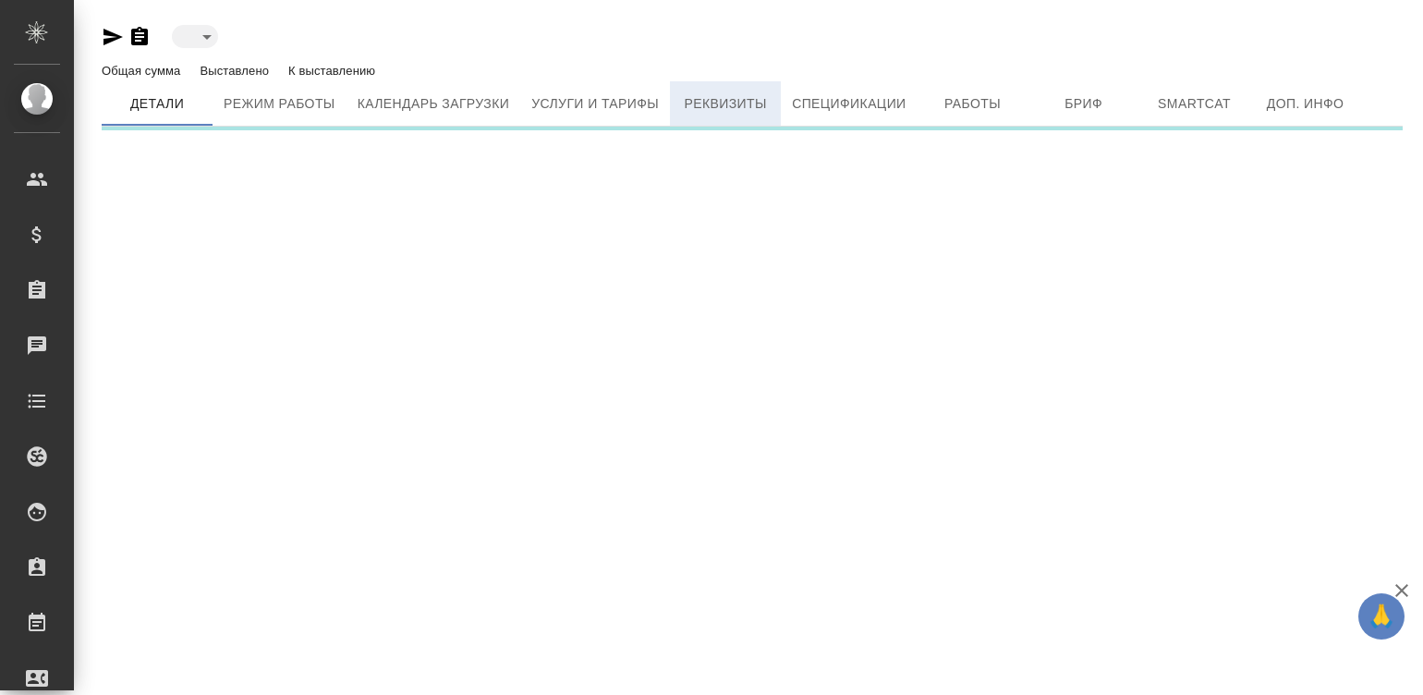
type input "active"
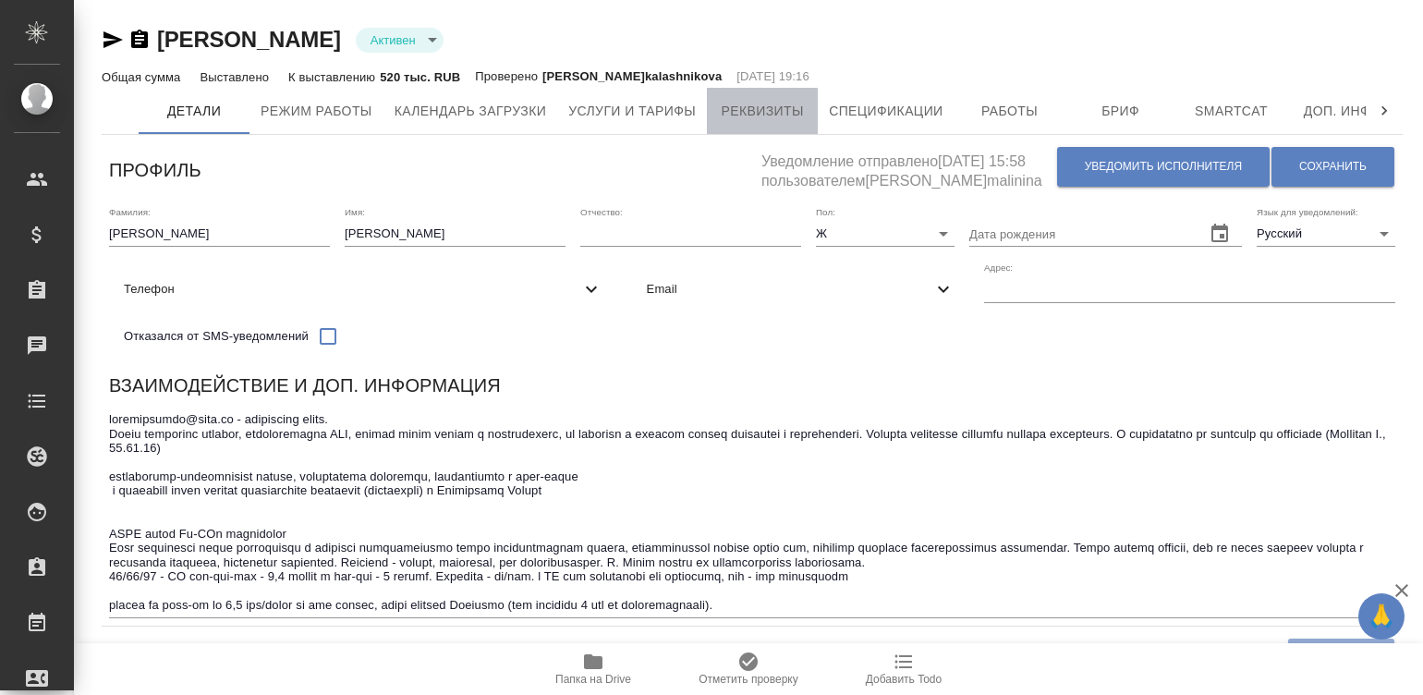
click at [718, 102] on span "Реквизиты" at bounding box center [762, 111] width 89 height 23
select select "10"
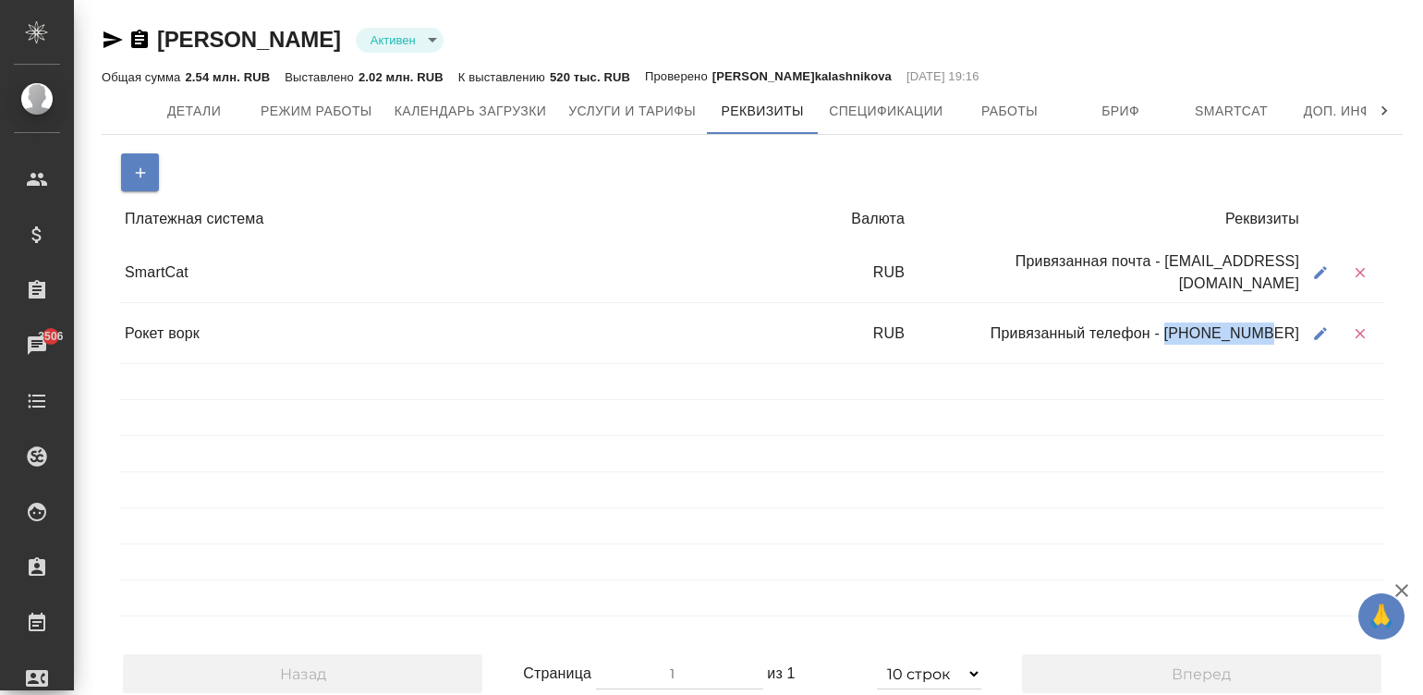
drag, startPoint x: 1298, startPoint y: 328, endPoint x: 1206, endPoint y: 330, distance: 92.4
click at [1206, 330] on div "Привязанный телефон - 89169805430" at bounding box center [1106, 333] width 395 height 35
copy div "89169805430"
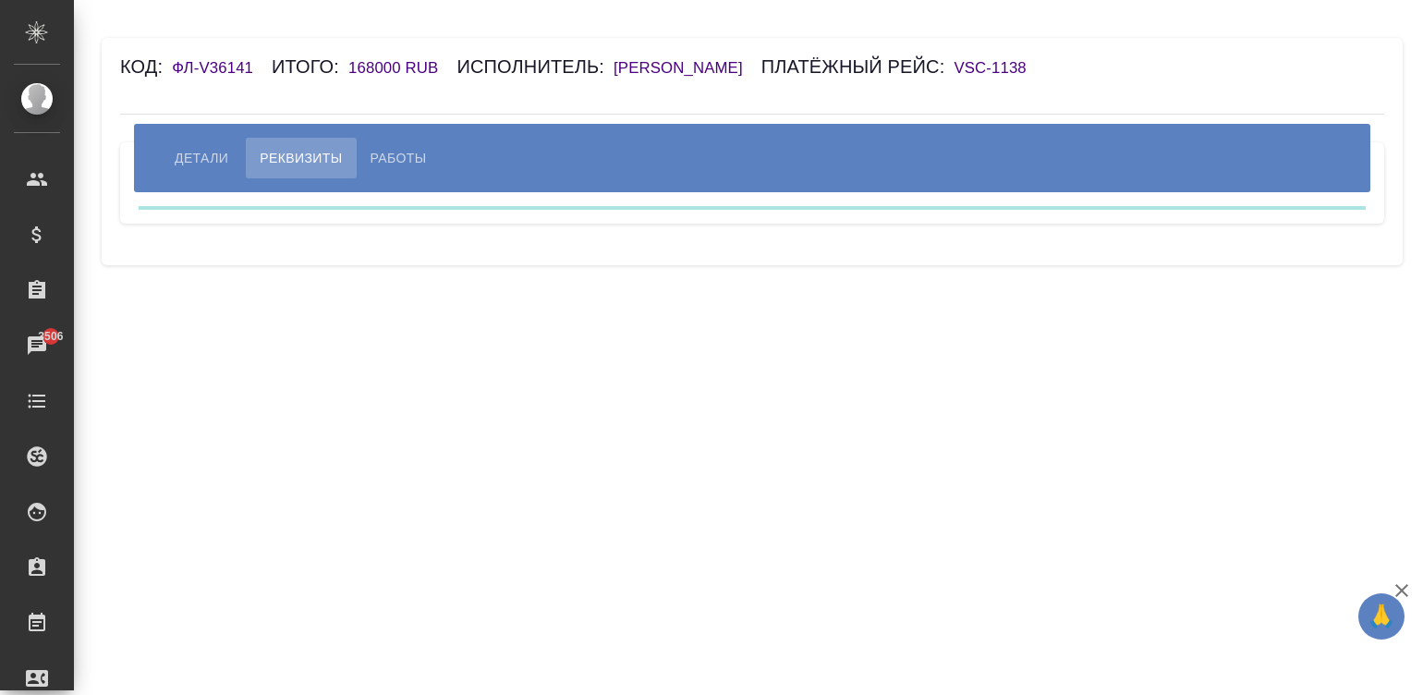
click at [311, 152] on span "Реквизиты" at bounding box center [301, 158] width 82 height 22
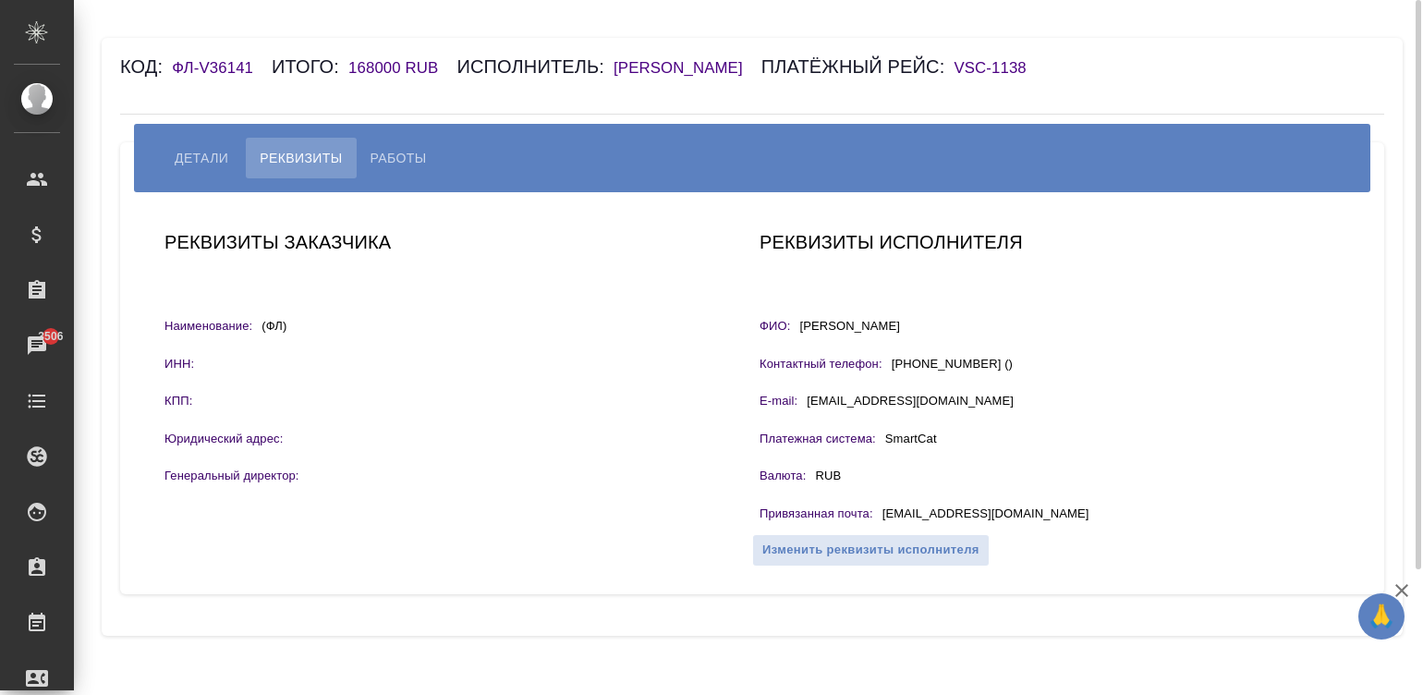
click at [671, 64] on h6 "[PERSON_NAME]" at bounding box center [688, 68] width 148 height 18
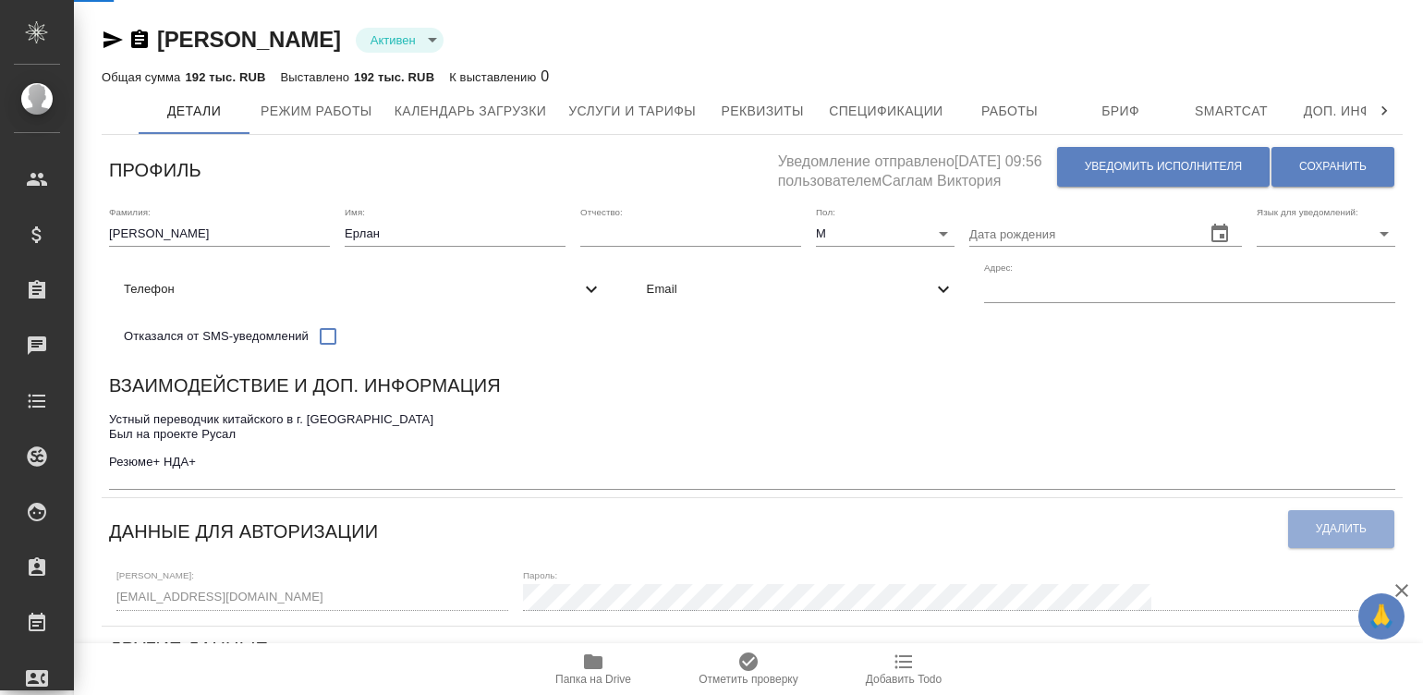
select select "10"
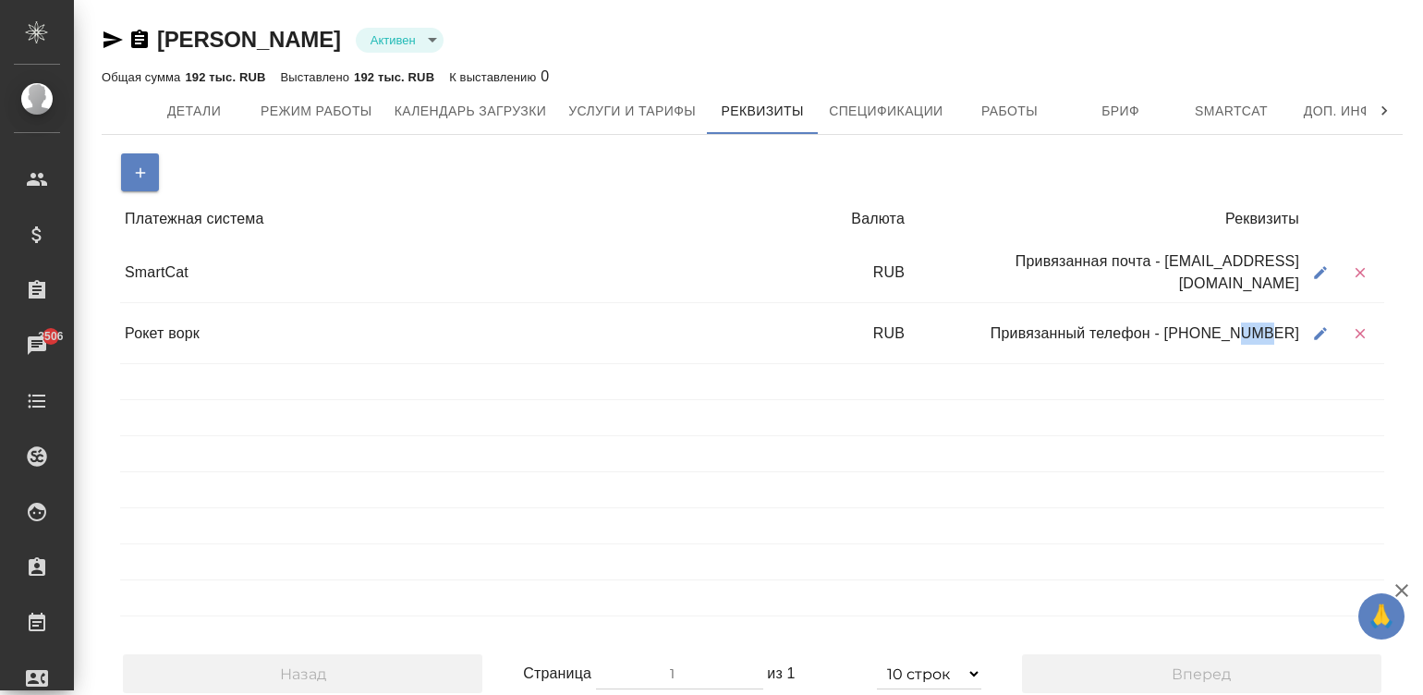
drag, startPoint x: 1294, startPoint y: 333, endPoint x: 1262, endPoint y: 336, distance: 31.6
click at [1262, 336] on div "Привязанный телефон - [PHONE_NUMBER]" at bounding box center [1106, 333] width 395 height 35
click at [1320, 379] on div at bounding box center [1344, 381] width 80 height 35
drag, startPoint x: 1295, startPoint y: 331, endPoint x: 1204, endPoint y: 339, distance: 90.9
click at [1204, 339] on div "Привязанный телефон - [PHONE_NUMBER]" at bounding box center [1106, 333] width 395 height 35
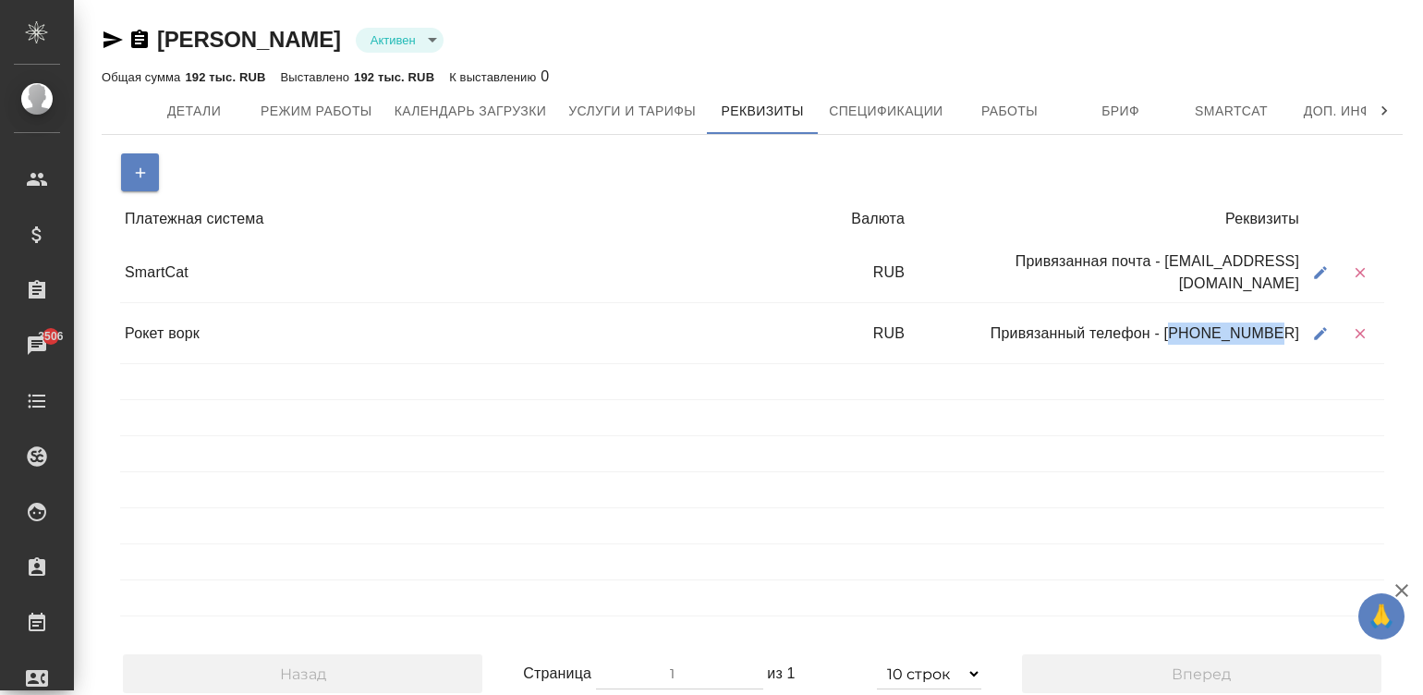
copy div "79140104211"
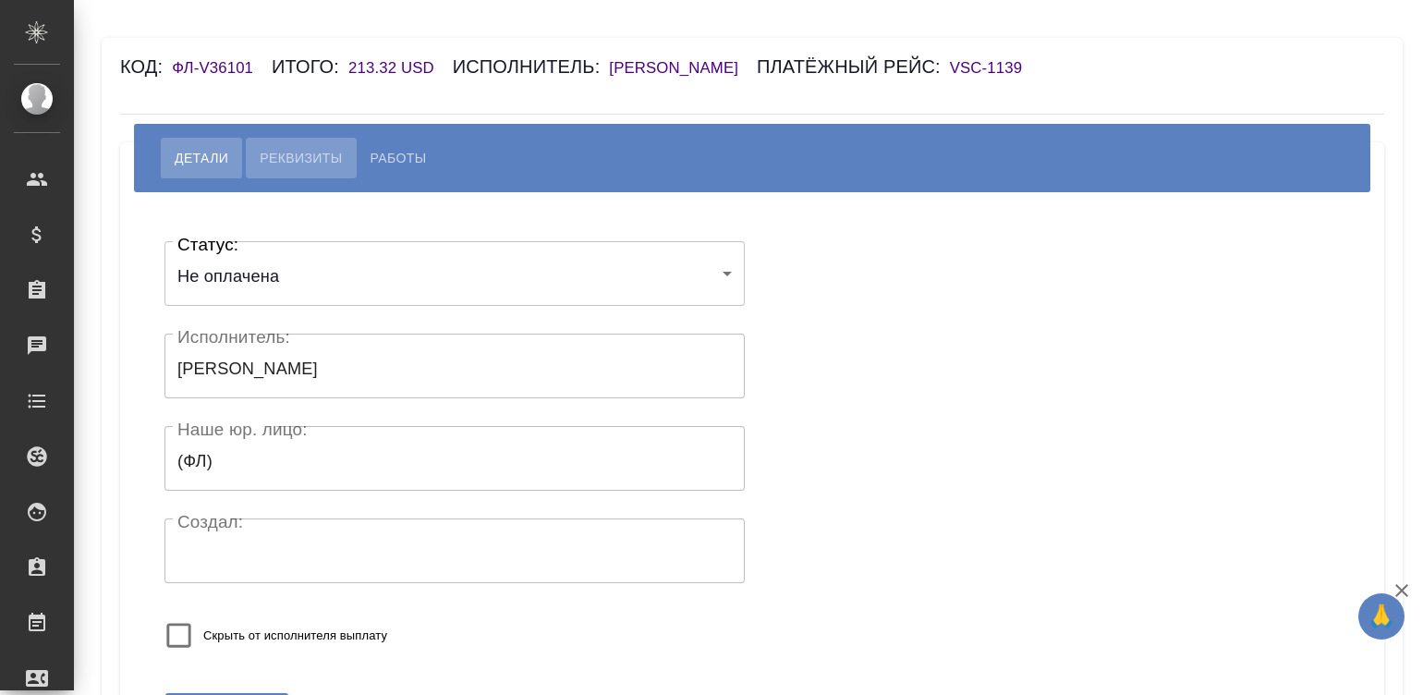
click at [293, 152] on span "Реквизиты" at bounding box center [301, 158] width 82 height 22
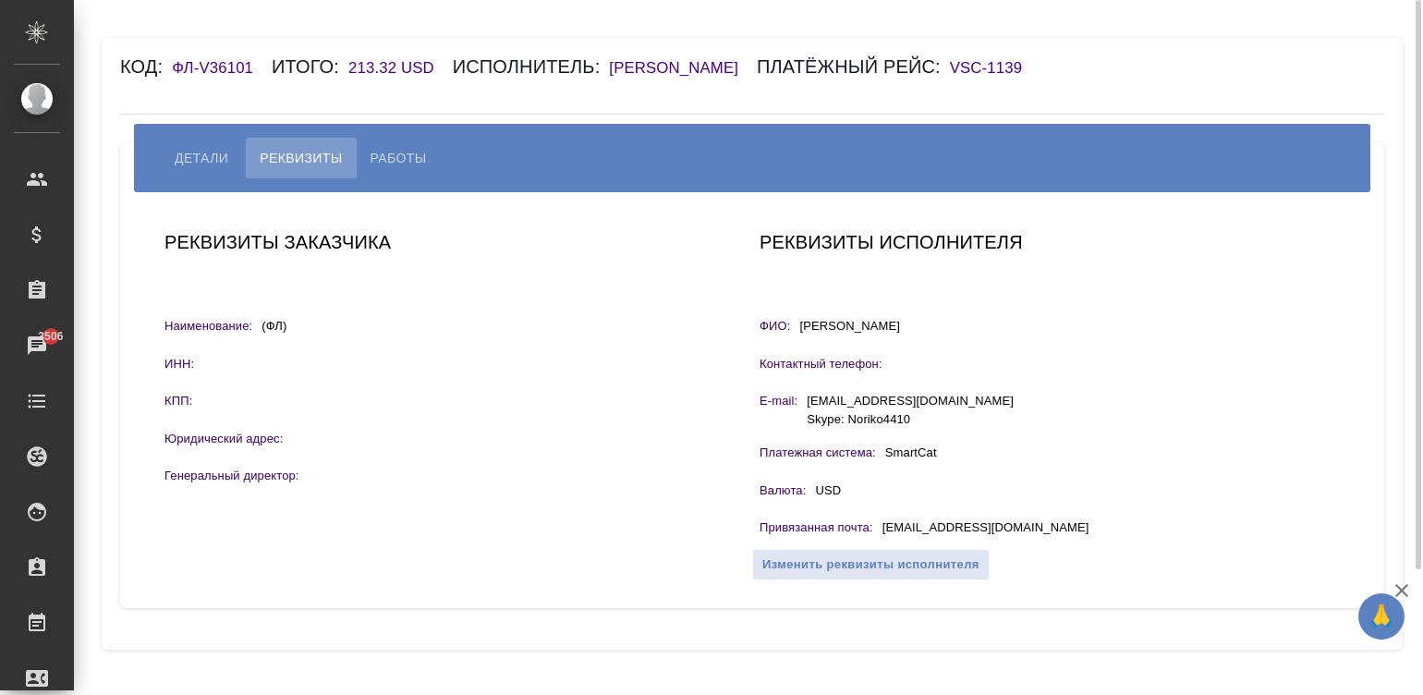
drag, startPoint x: 906, startPoint y: 327, endPoint x: 800, endPoint y: 327, distance: 105.3
click at [800, 327] on div "ФИО: [PERSON_NAME]" at bounding box center [1050, 328] width 580 height 23
copy p "Shishido Noriko"
drag, startPoint x: 1034, startPoint y: 527, endPoint x: 876, endPoint y: 530, distance: 158.0
click at [876, 530] on div "Привязанная почта : ilshishido@tbt.t-com.ne.jp" at bounding box center [1050, 529] width 580 height 23
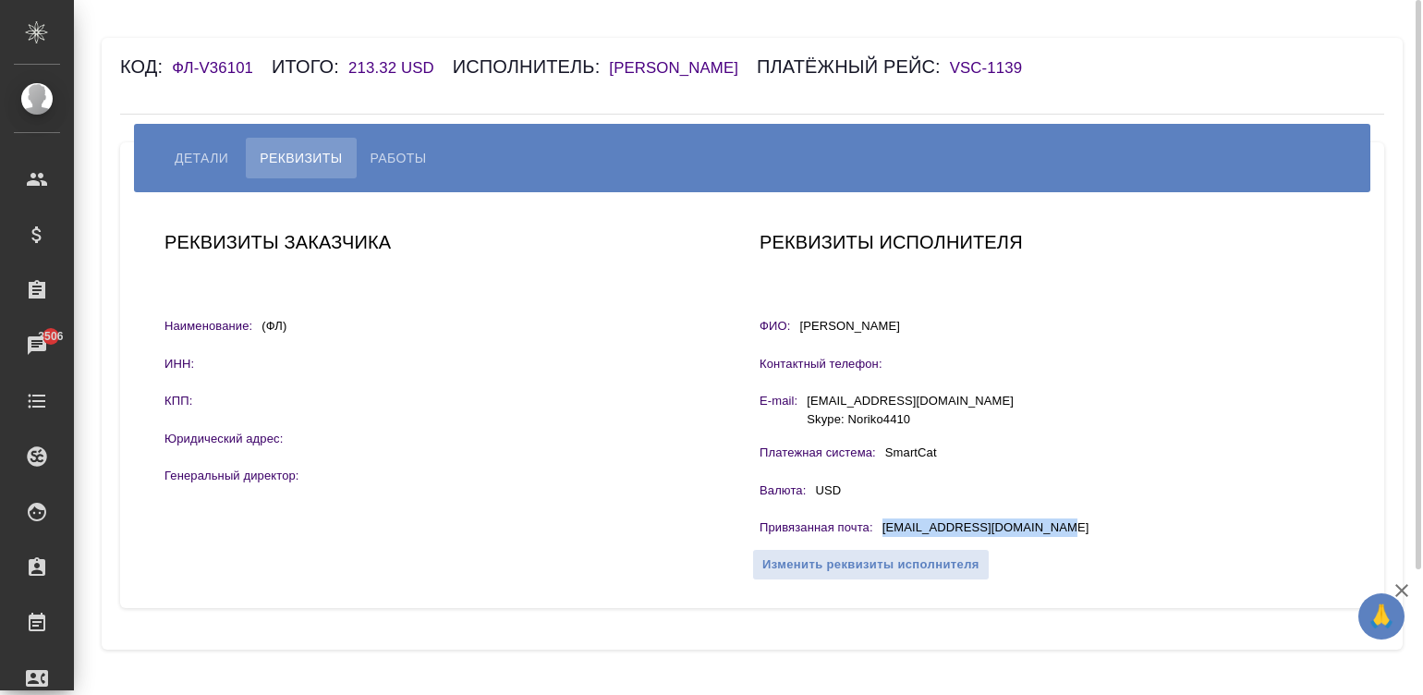
copy div "ilshishido@tbt.t-com.ne.jp"
click at [398, 139] on button "Работы" at bounding box center [399, 158] width 84 height 41
select select "10"
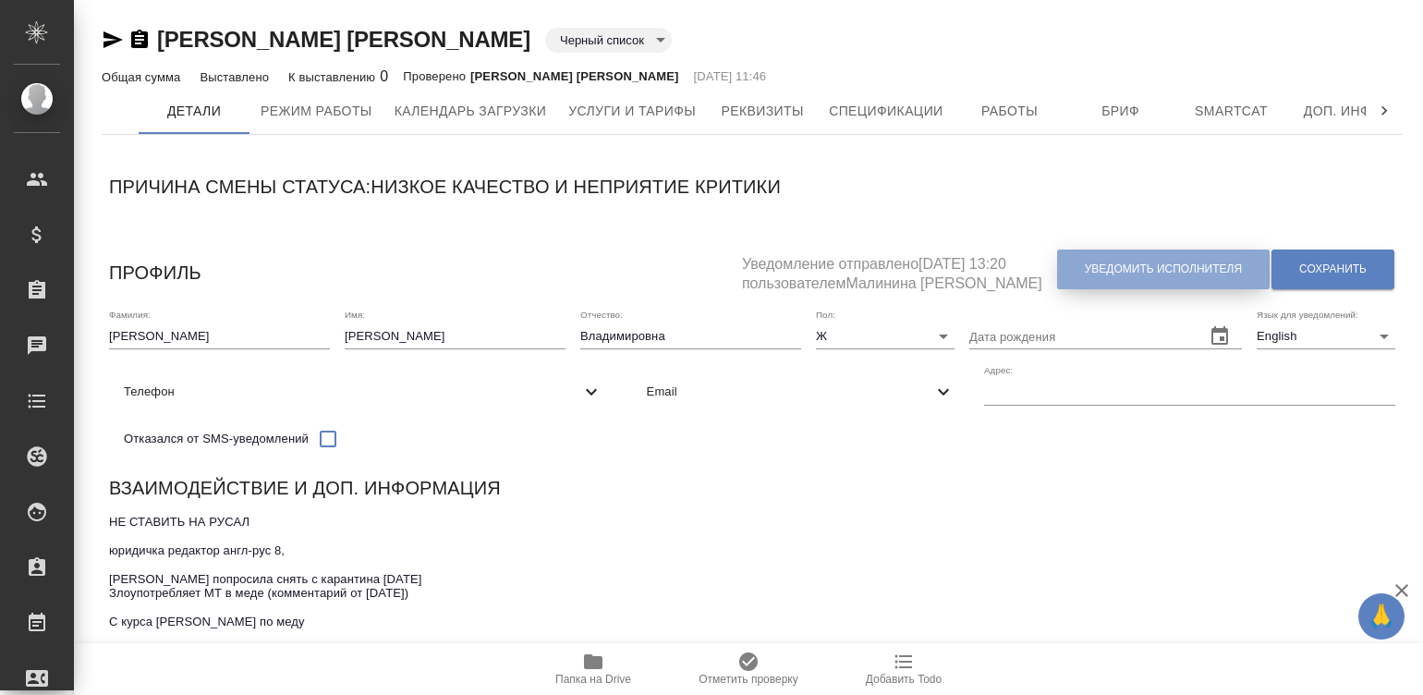
click at [1100, 264] on span "Уведомить исполнителя" at bounding box center [1163, 270] width 157 height 16
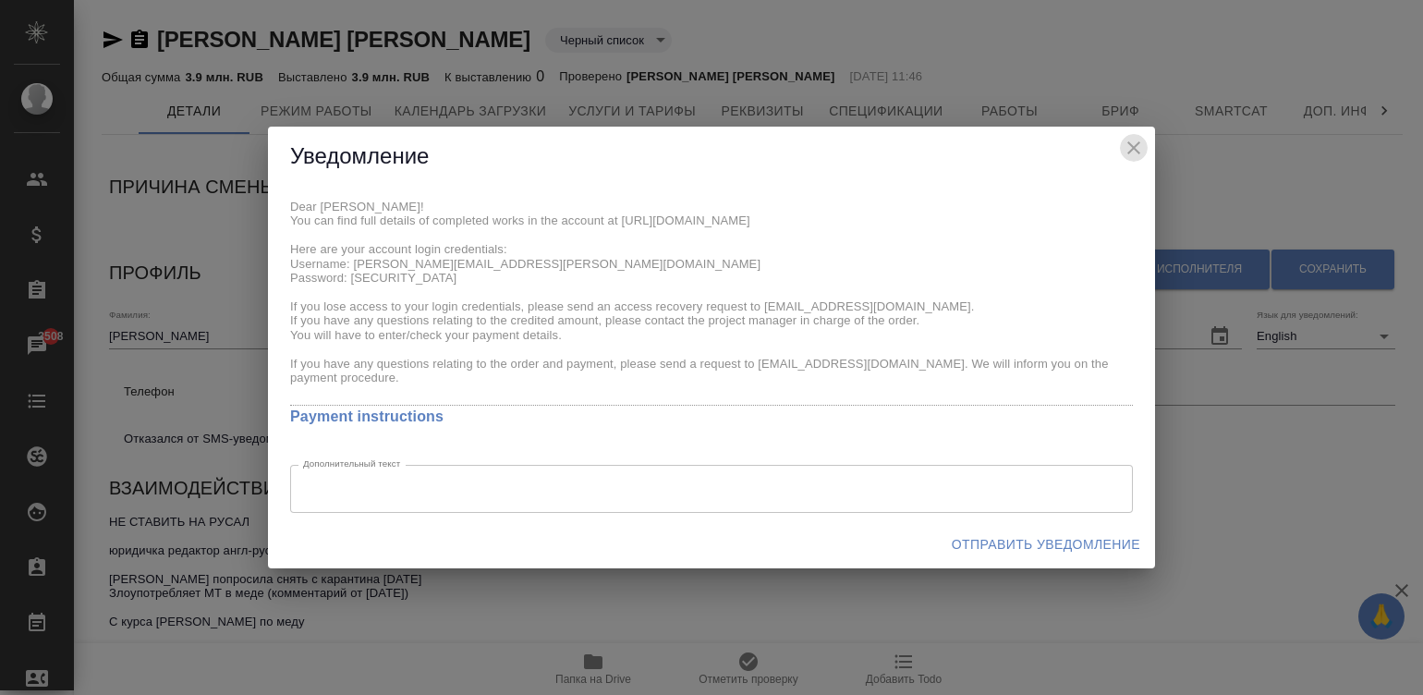
click at [1129, 140] on icon "close" at bounding box center [1134, 148] width 22 height 22
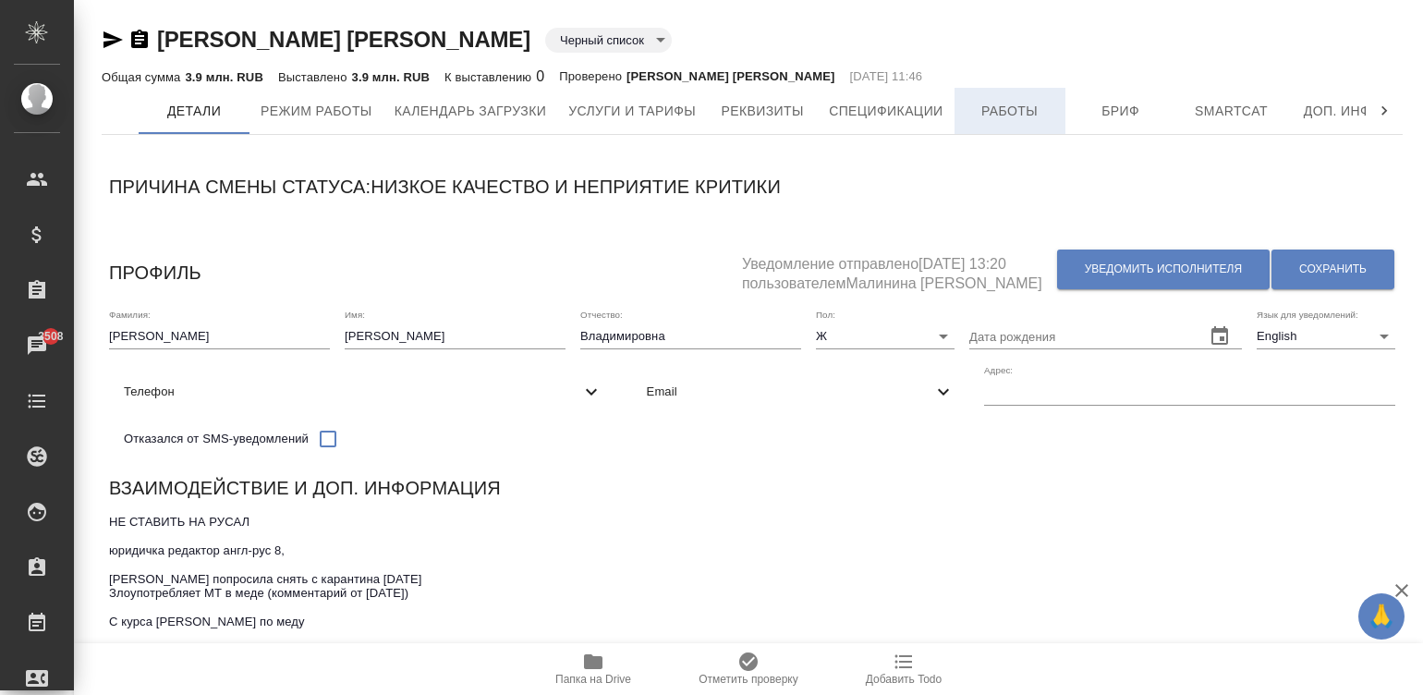
click at [990, 114] on span "Работы" at bounding box center [1010, 111] width 89 height 23
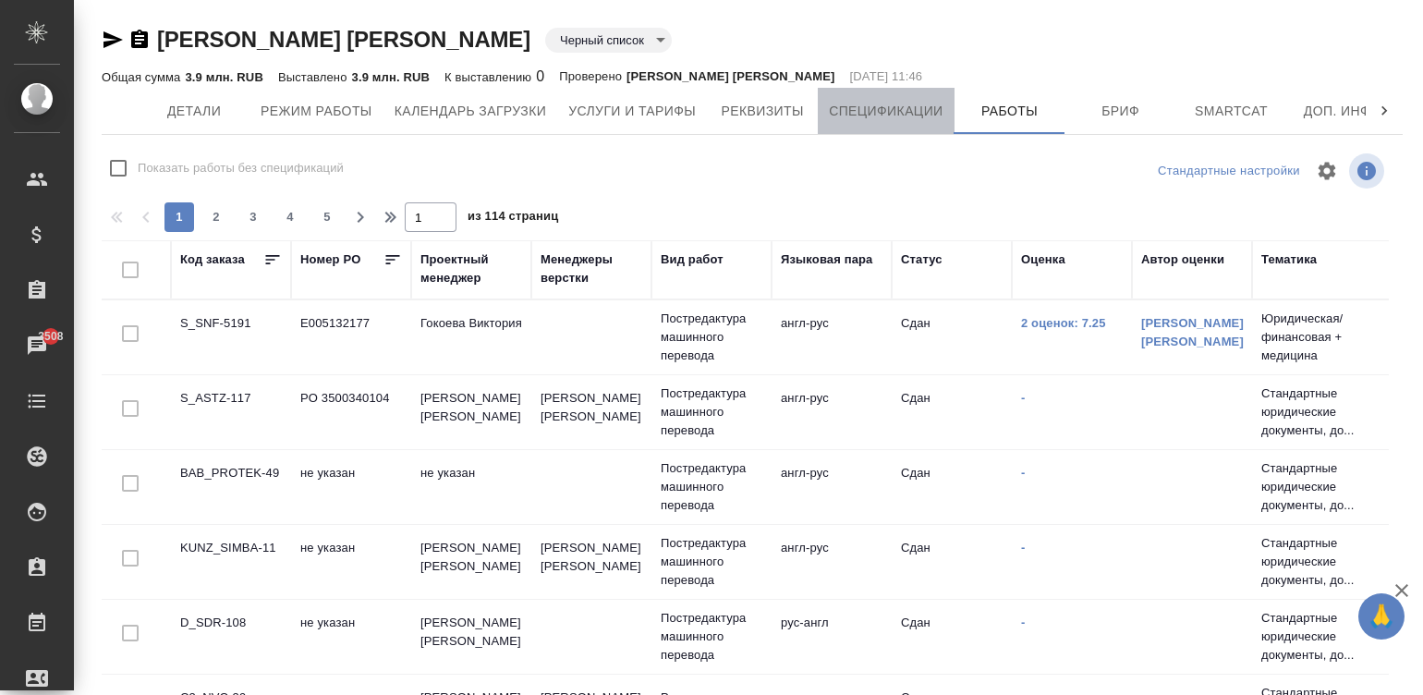
click at [858, 115] on span "Спецификации" at bounding box center [886, 111] width 114 height 23
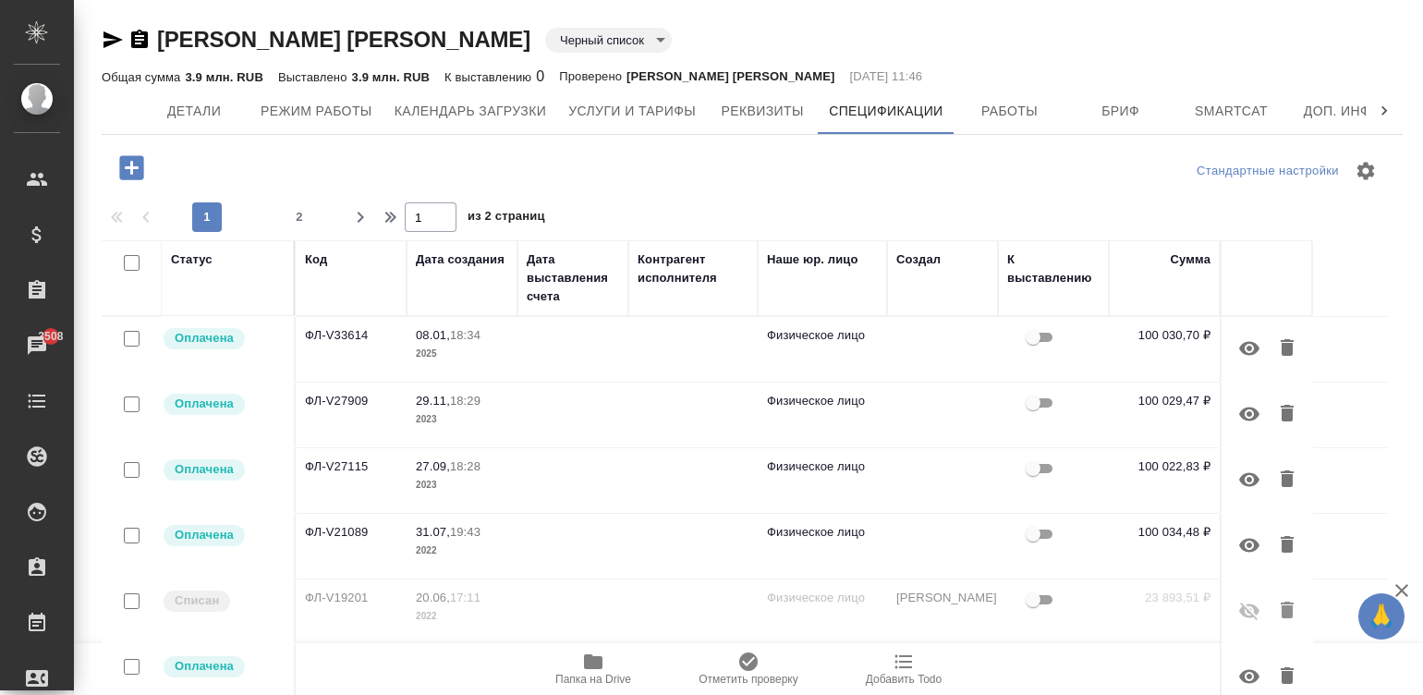
click at [129, 162] on icon "button" at bounding box center [131, 167] width 24 height 24
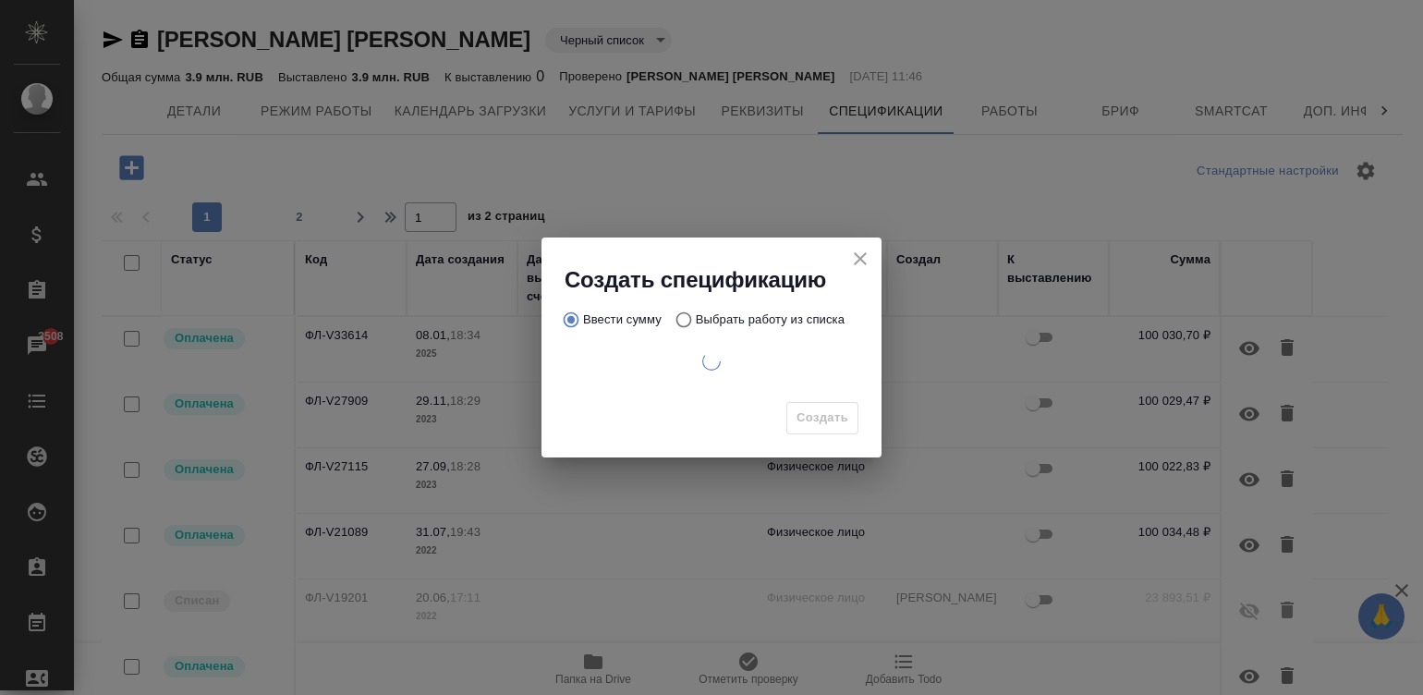
click at [855, 259] on icon "close" at bounding box center [860, 259] width 22 height 22
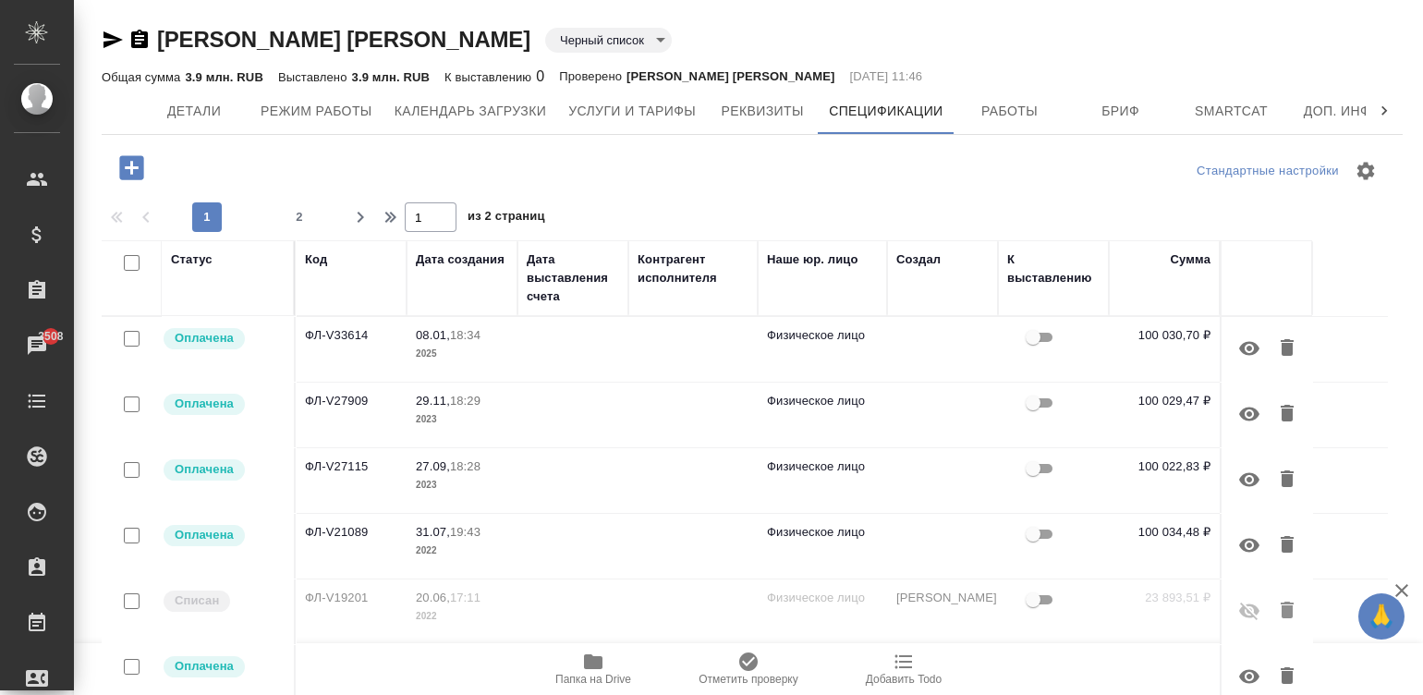
click at [855, 234] on div "Стандартные настройки 1 2 1 из 2 страниц Статус Код Дата создания Дата выставле…" at bounding box center [752, 527] width 1301 height 757
click at [864, 250] on div "Наше юр. лицо" at bounding box center [822, 259] width 111 height 18
click at [848, 244] on th "Наше юр. лицо" at bounding box center [822, 278] width 129 height 76
